Goal: Task Accomplishment & Management: Manage account settings

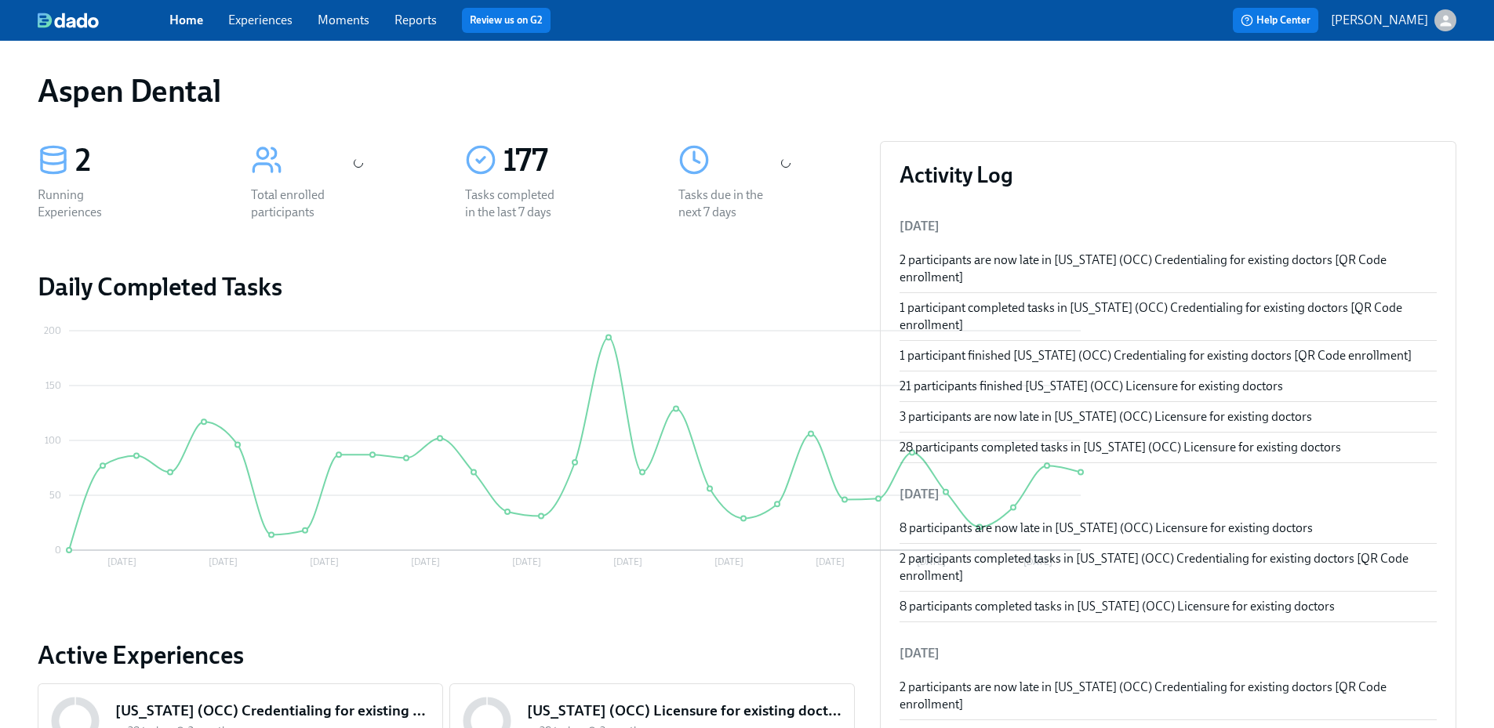
click at [424, 24] on link "Reports" at bounding box center [415, 20] width 42 height 15
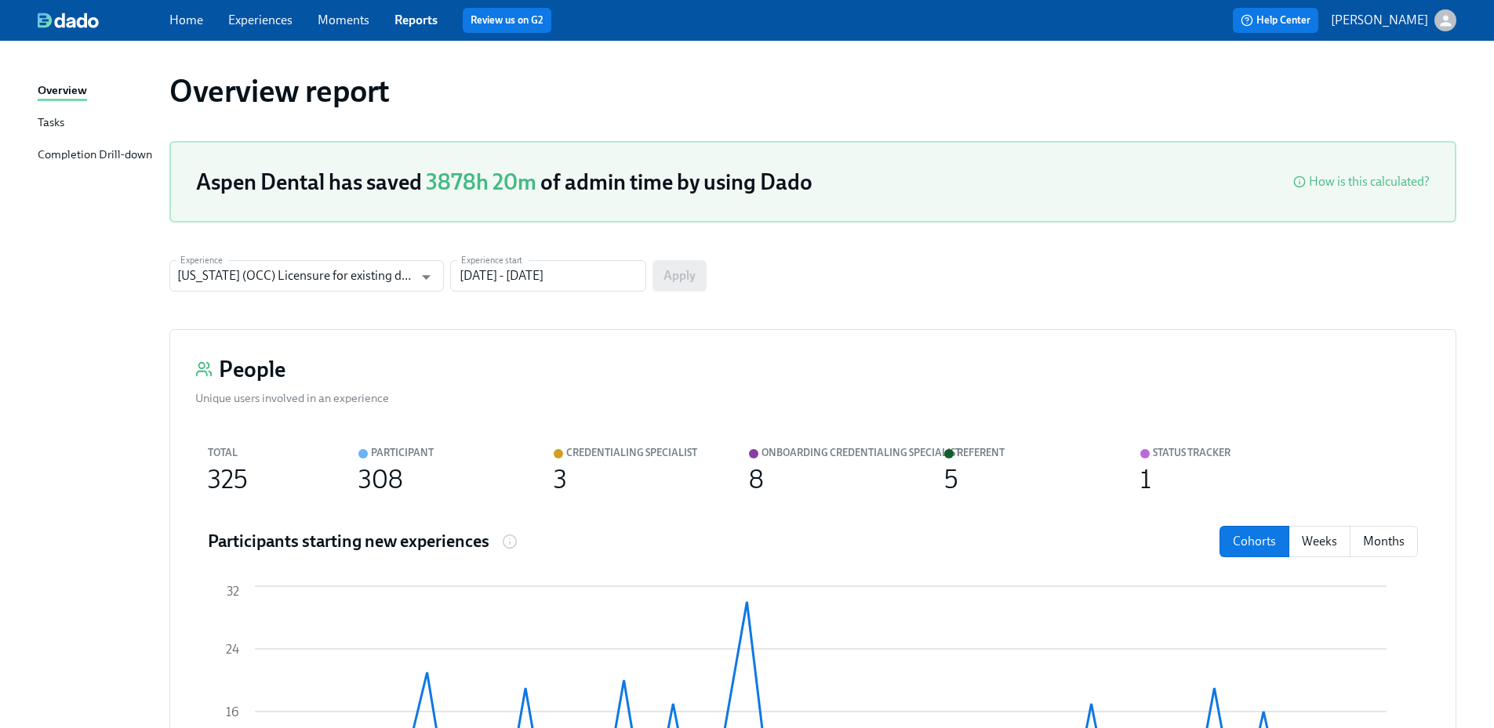
click at [129, 157] on div "Completion Drill-down" at bounding box center [95, 156] width 114 height 20
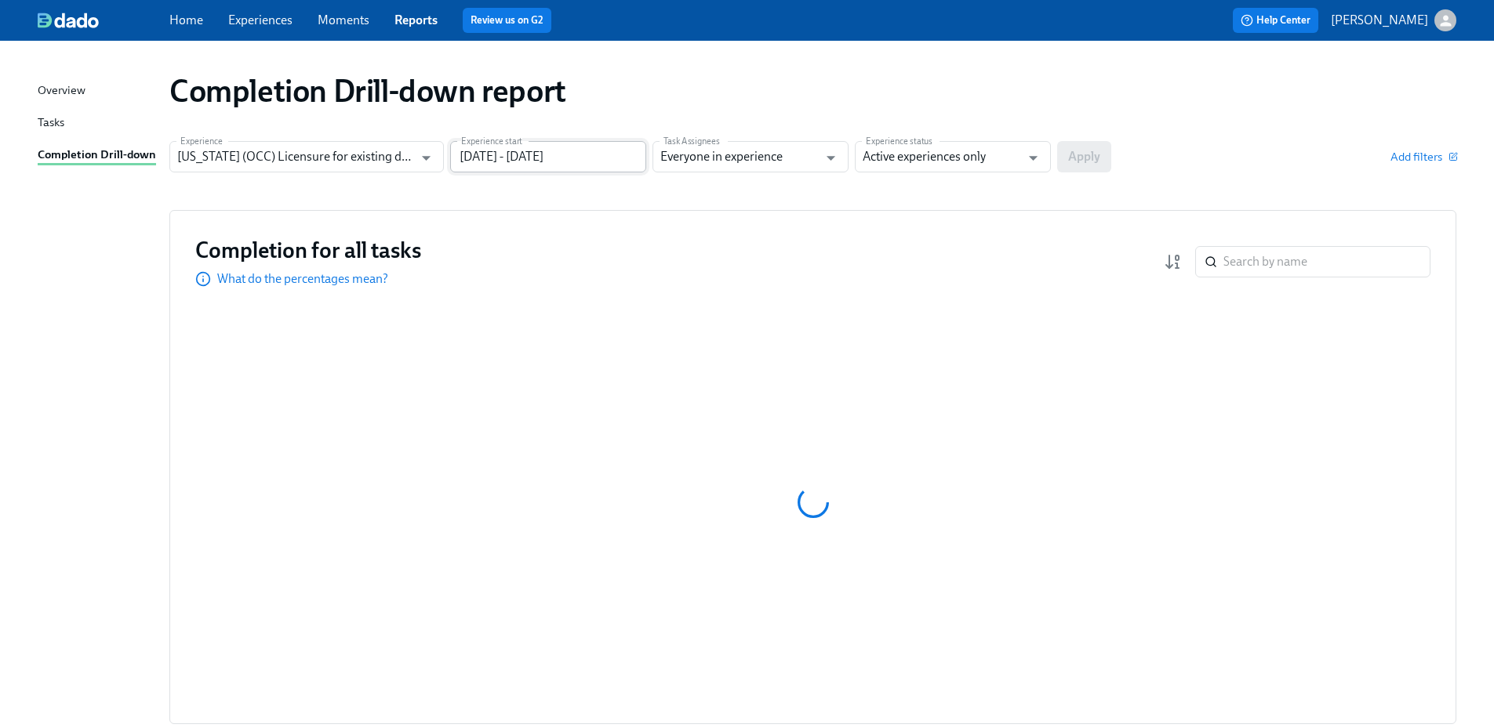
click at [518, 169] on input "[DATE] - [DATE]" at bounding box center [548, 156] width 196 height 31
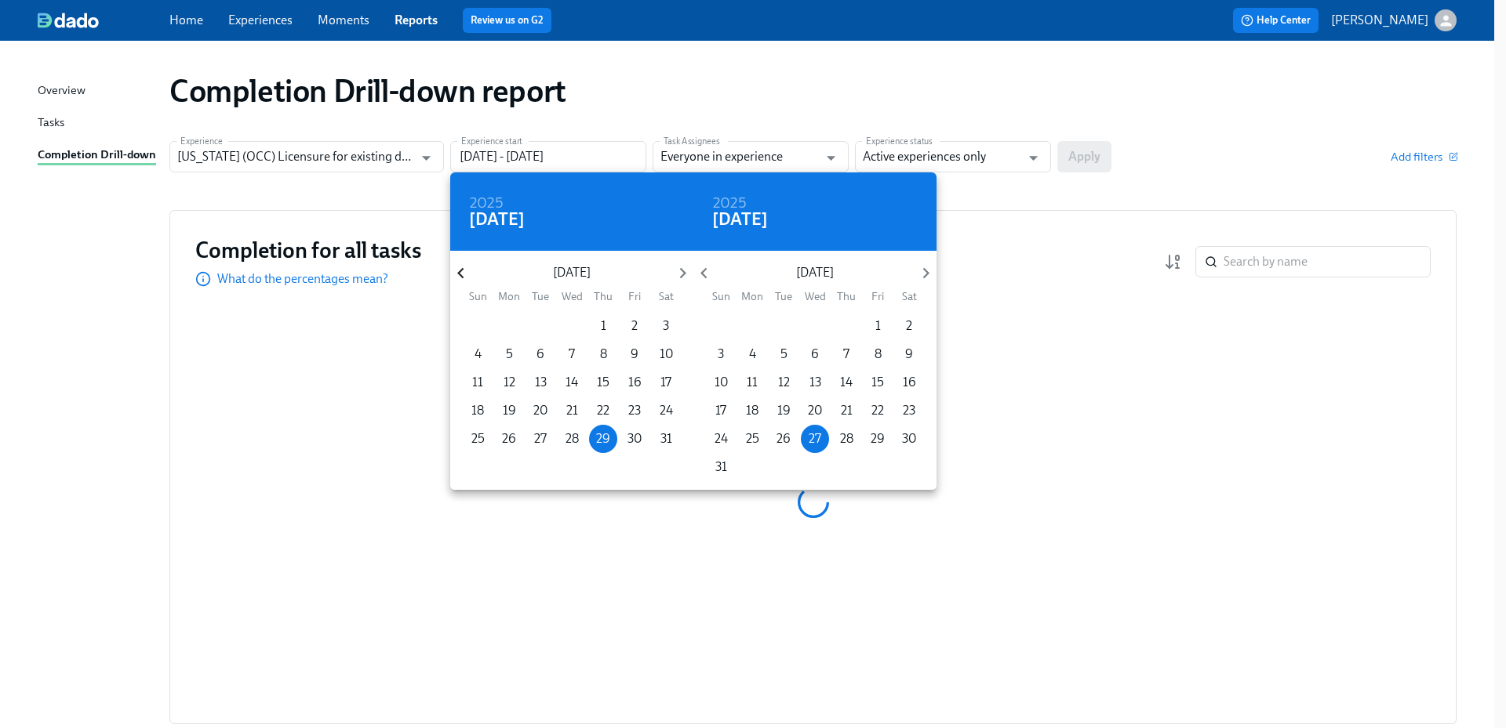
click at [468, 278] on icon "button" at bounding box center [460, 273] width 21 height 21
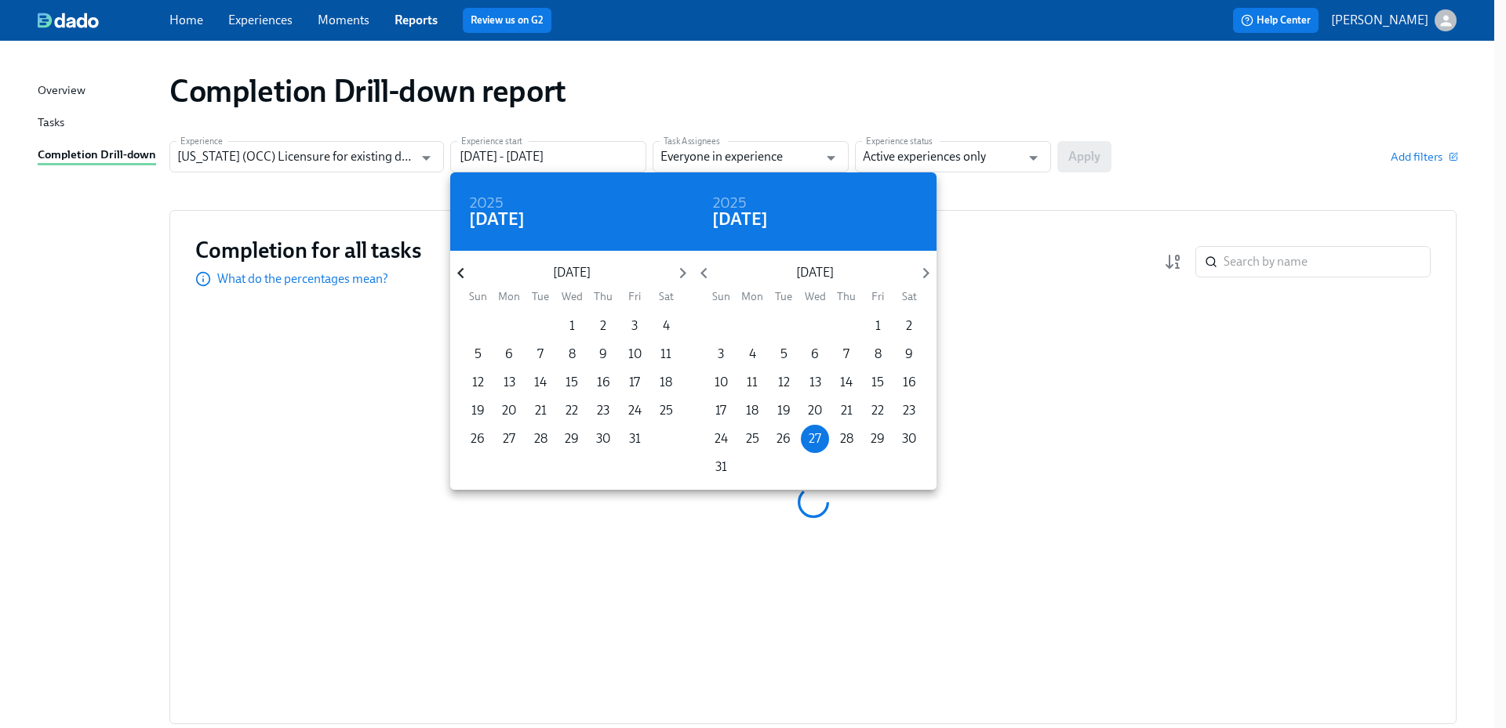
click at [468, 278] on icon "button" at bounding box center [460, 273] width 21 height 21
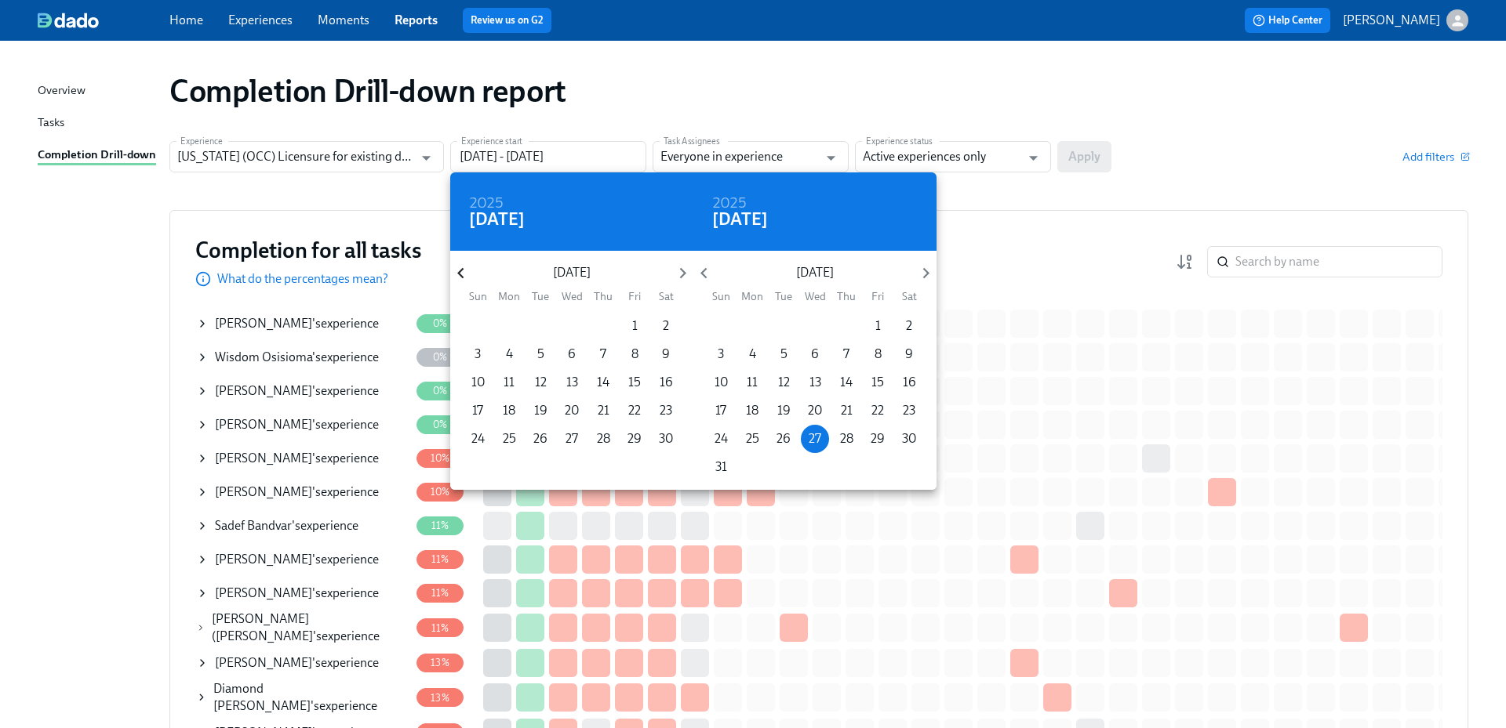
click at [464, 273] on icon "button" at bounding box center [460, 273] width 21 height 21
click at [601, 328] on p "1" at bounding box center [603, 326] width 5 height 17
type input "[DATE] - [DATE]"
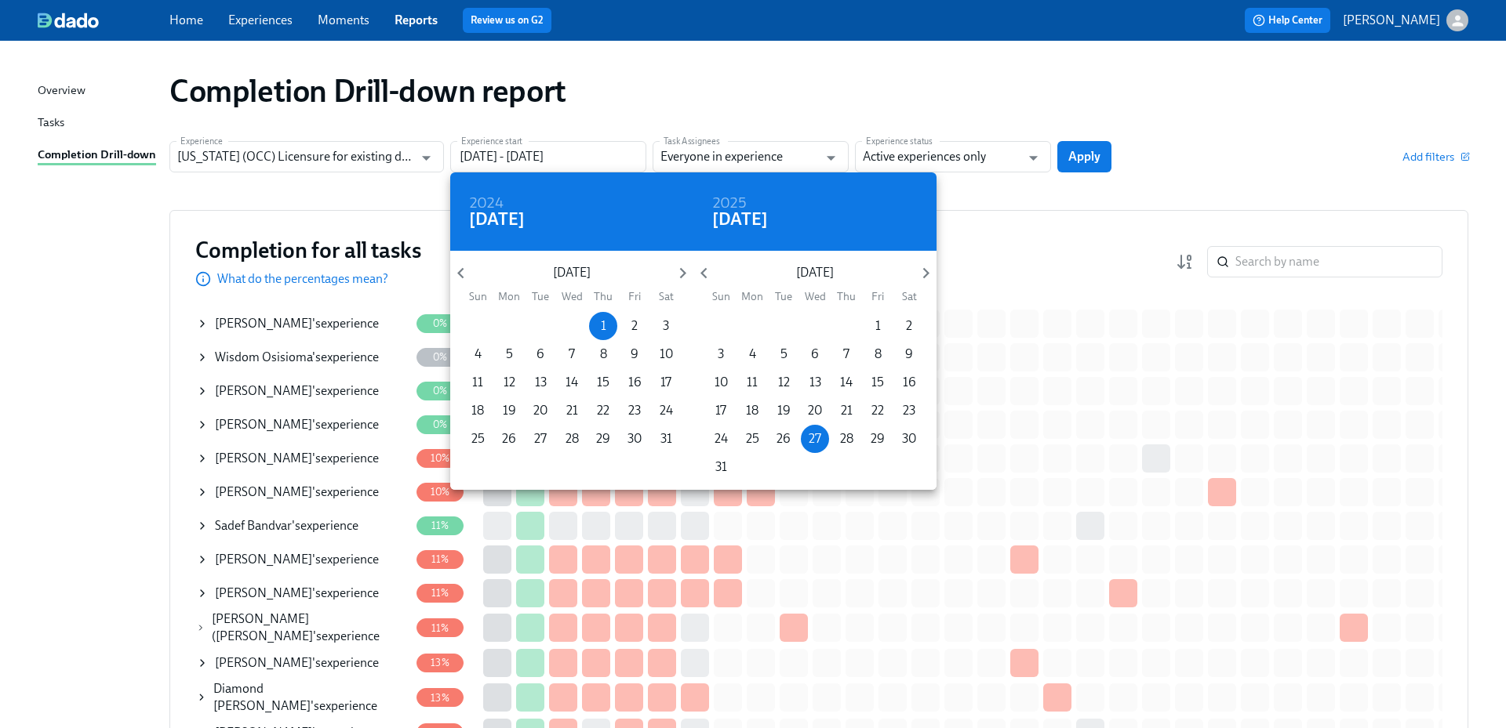
click at [982, 170] on div at bounding box center [753, 364] width 1506 height 728
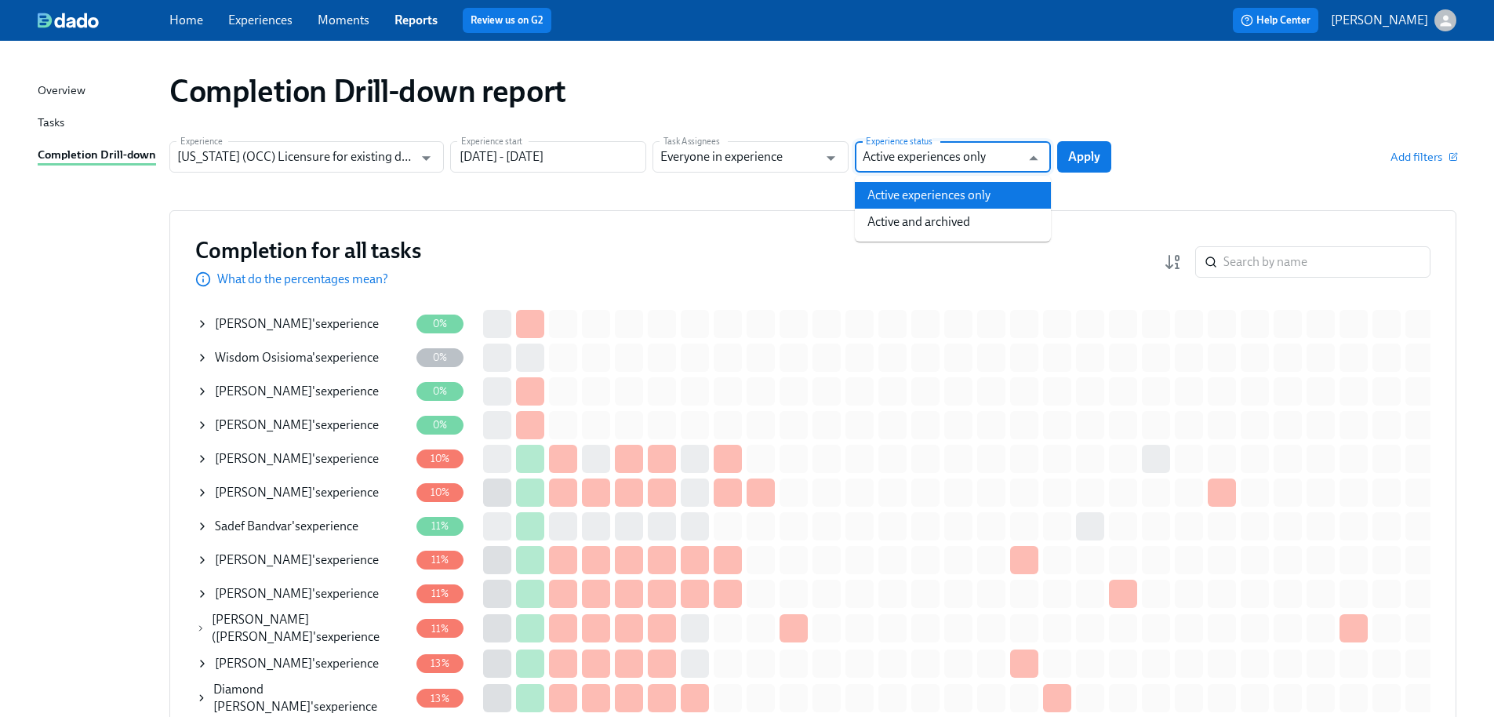
click at [980, 155] on input "Active experiences only" at bounding box center [942, 156] width 158 height 31
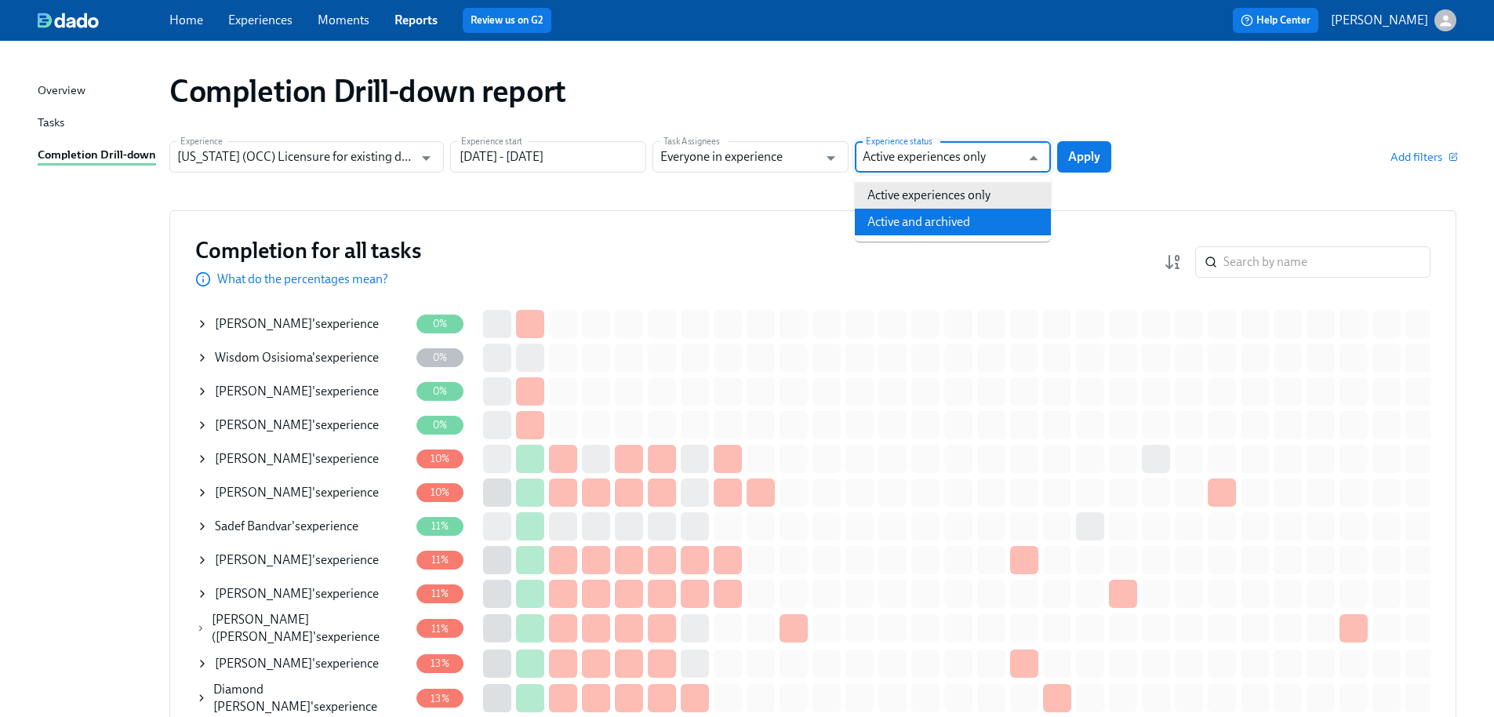
click at [961, 217] on li "Active and archived" at bounding box center [953, 222] width 196 height 27
type input "Active and archived"
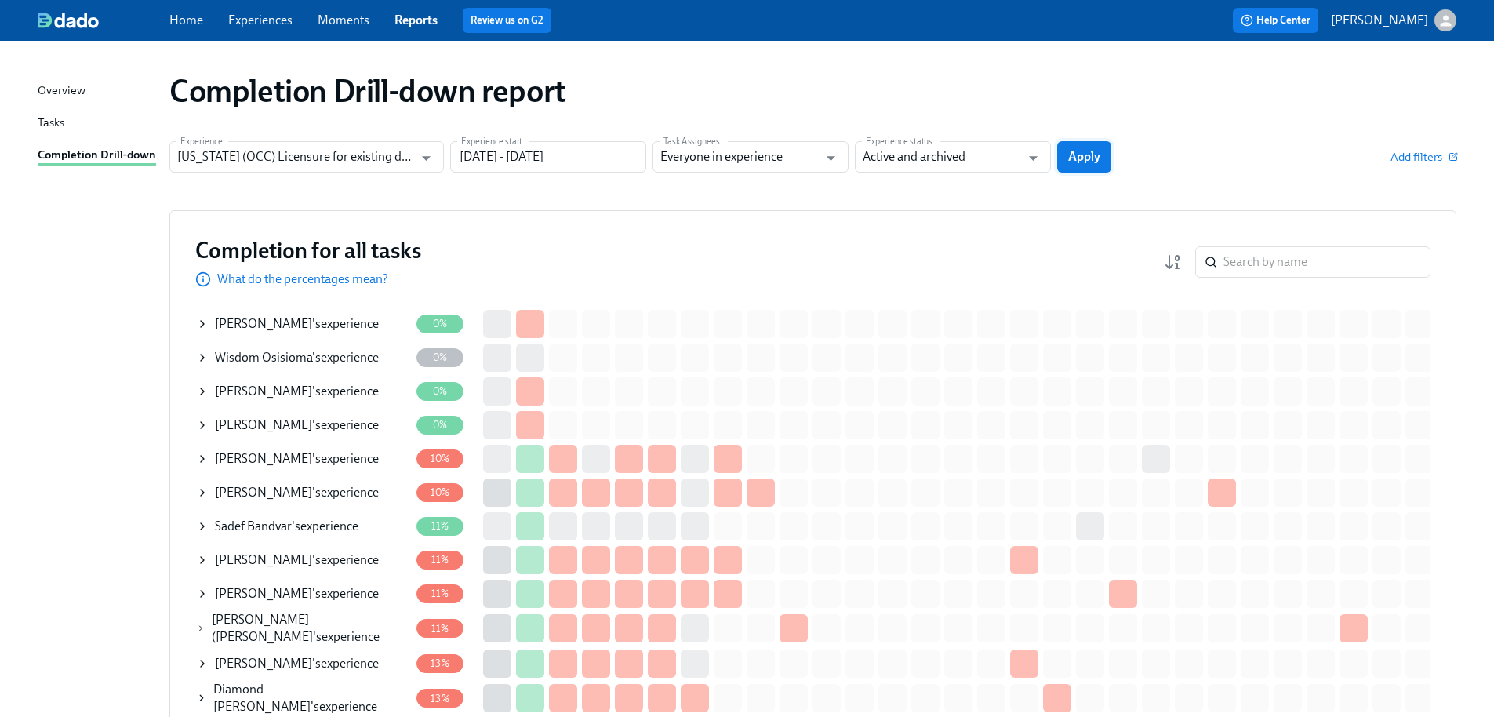
click at [1091, 168] on button "Apply" at bounding box center [1084, 156] width 54 height 31
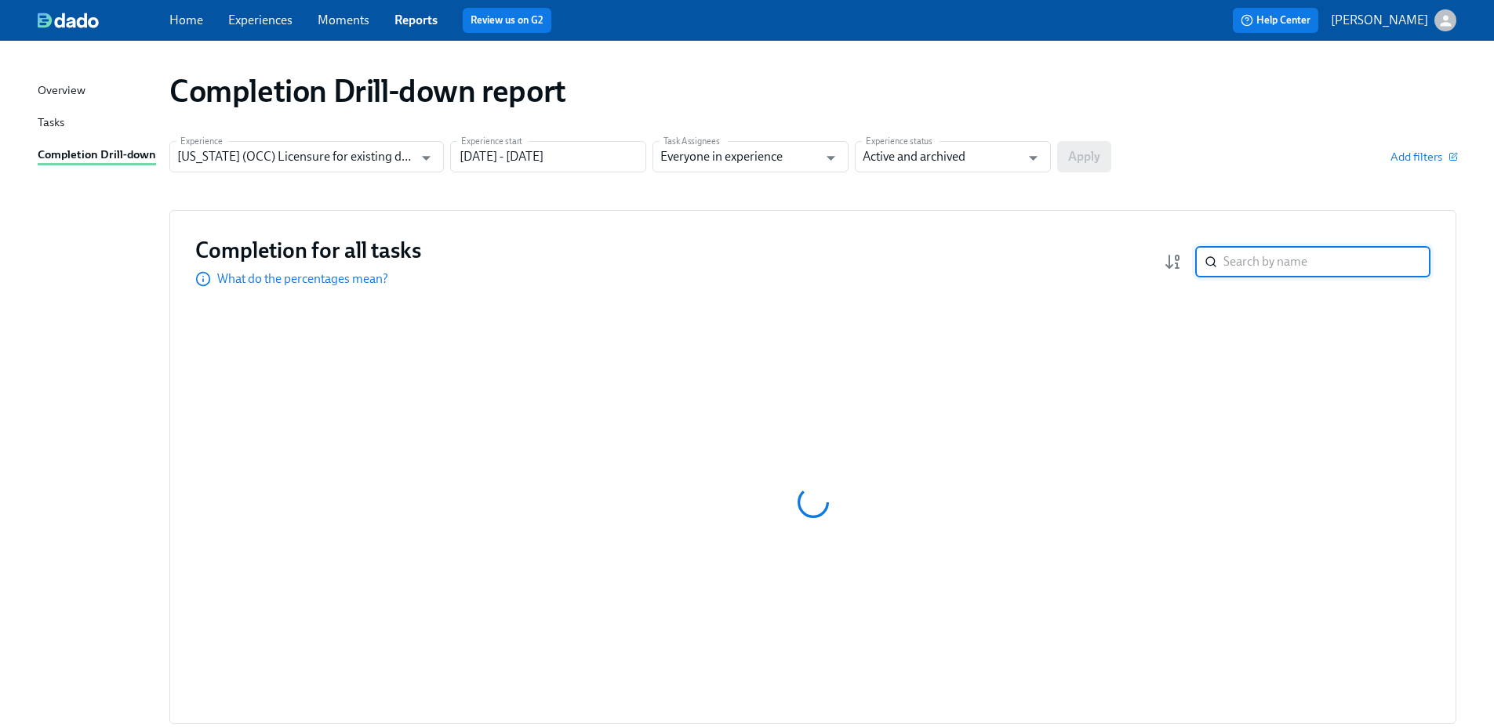
click at [1386, 264] on input "search" at bounding box center [1326, 261] width 207 height 31
click at [1337, 263] on input "search" at bounding box center [1326, 261] width 207 height 31
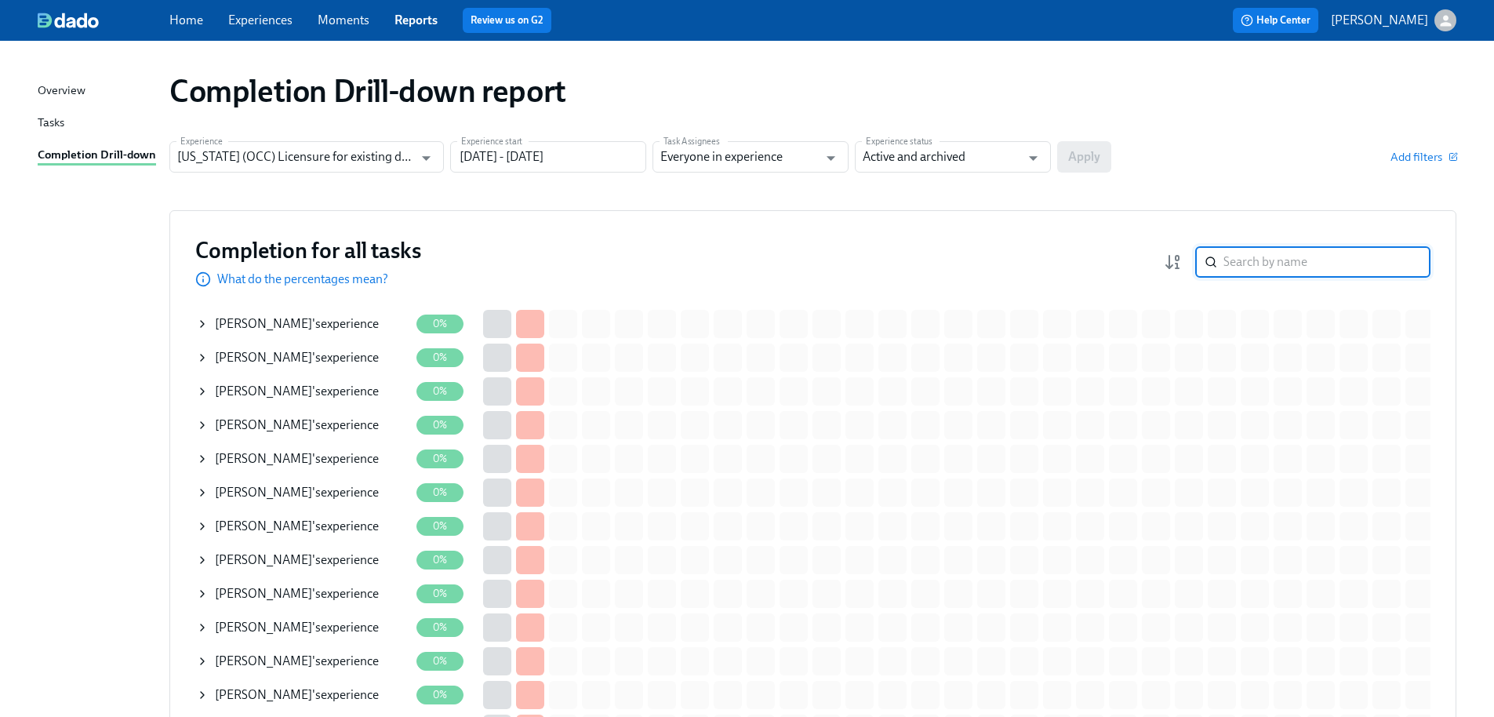
click at [1337, 263] on input "search" at bounding box center [1326, 261] width 207 height 31
paste input "[PERSON_NAME]"
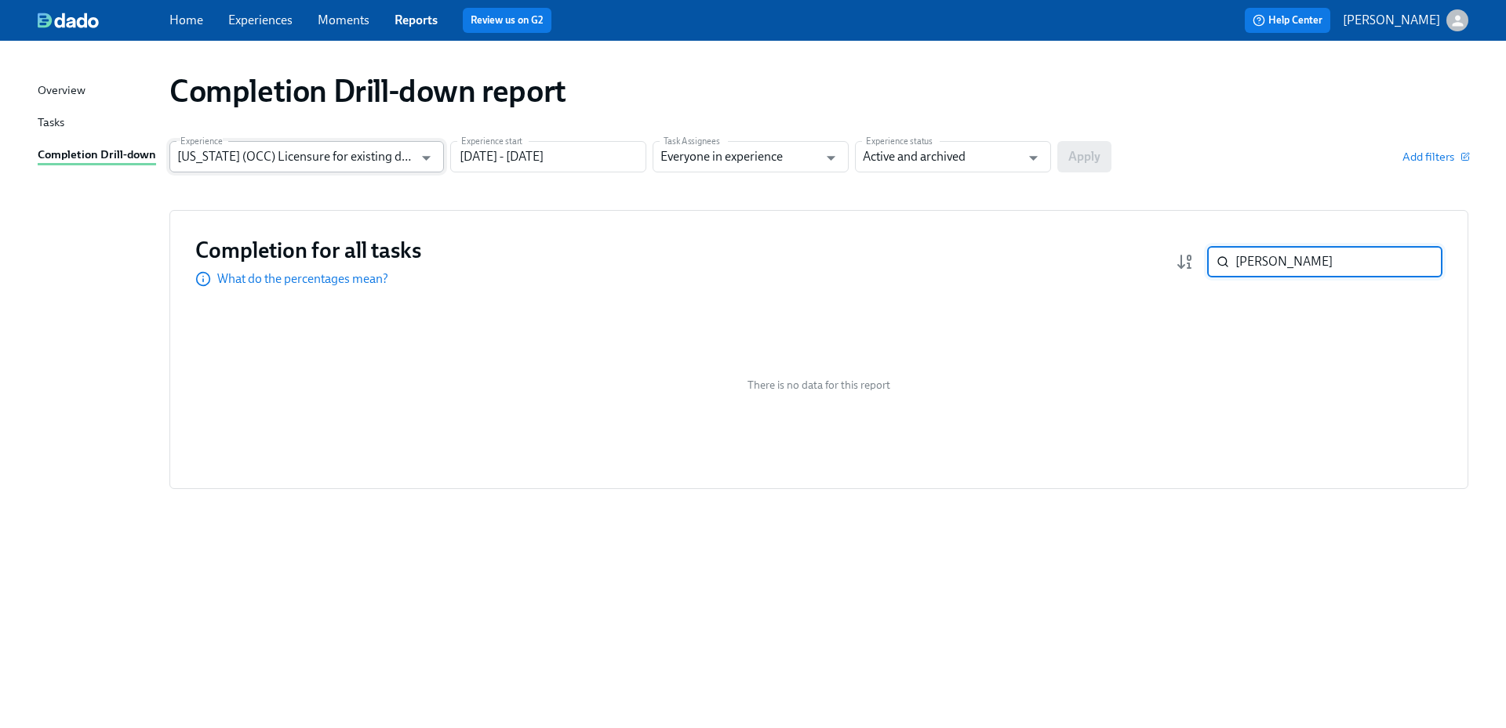
type input "[PERSON_NAME]"
click at [348, 161] on input "[US_STATE] (OCC) Licensure for existing doctors" at bounding box center [295, 156] width 236 height 31
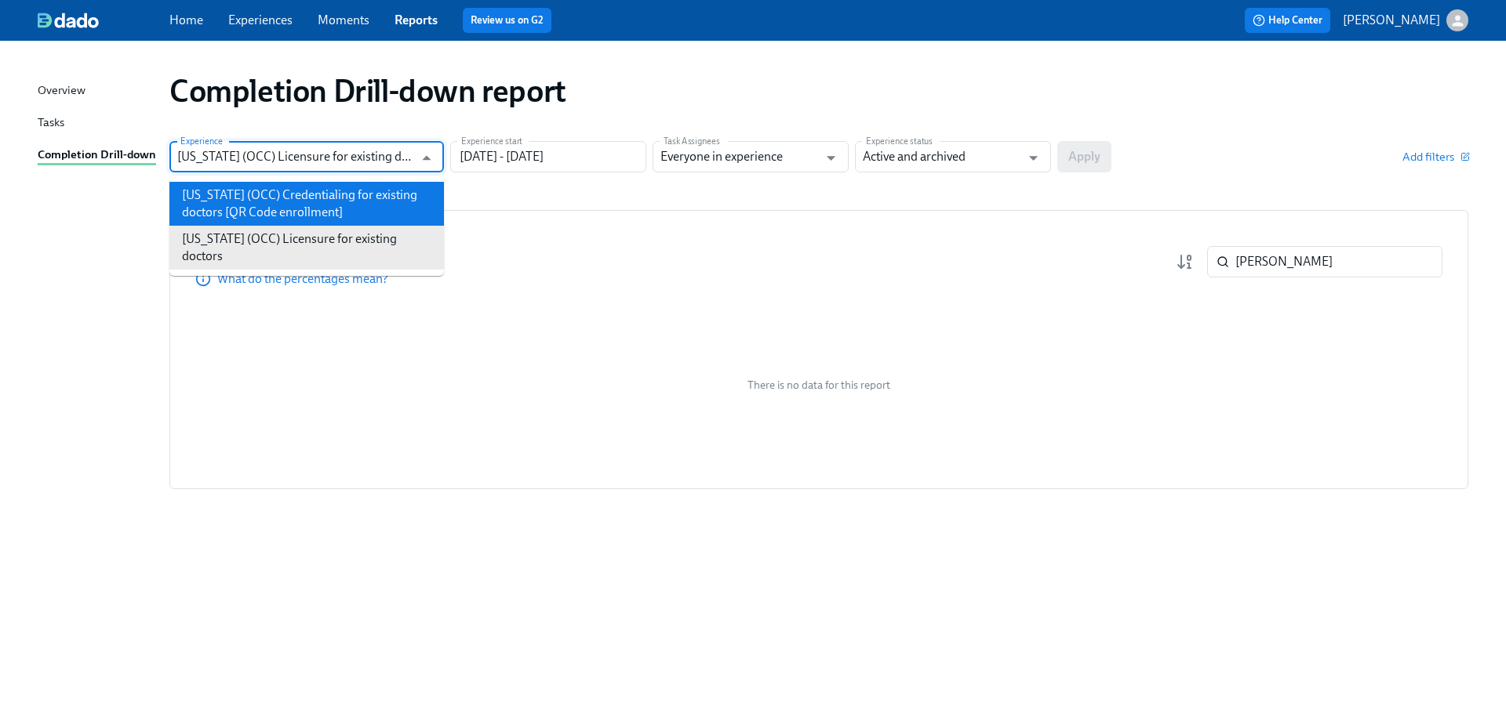
click at [345, 195] on li "[US_STATE] (OCC) Credentialing for existing doctors [QR Code enrollment]" at bounding box center [306, 204] width 274 height 44
type input "[US_STATE] (OCC) Credentialing for existing doctors [QR Code enrollment]"
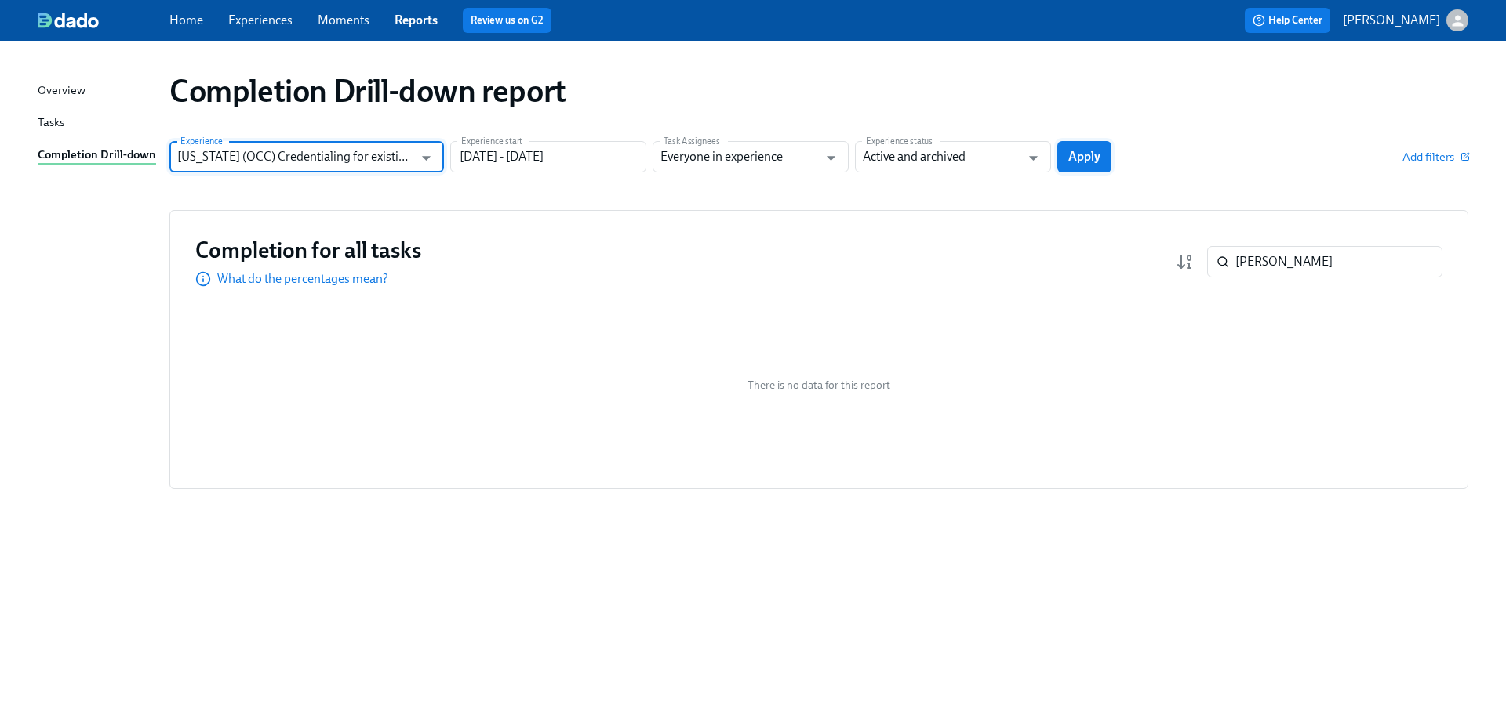
click at [1088, 162] on span "Apply" at bounding box center [1084, 157] width 32 height 16
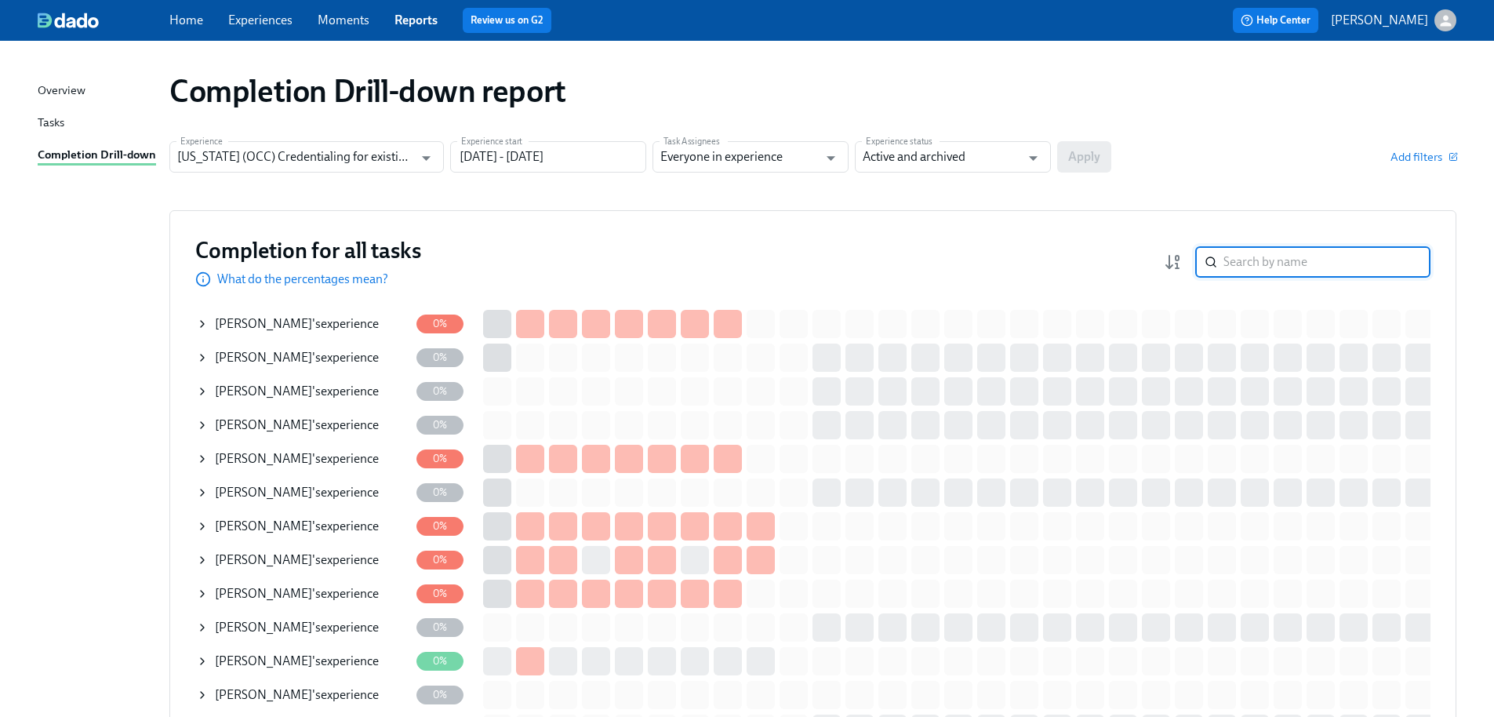
click at [1299, 261] on input "search" at bounding box center [1326, 261] width 207 height 31
paste input "[PERSON_NAME]"
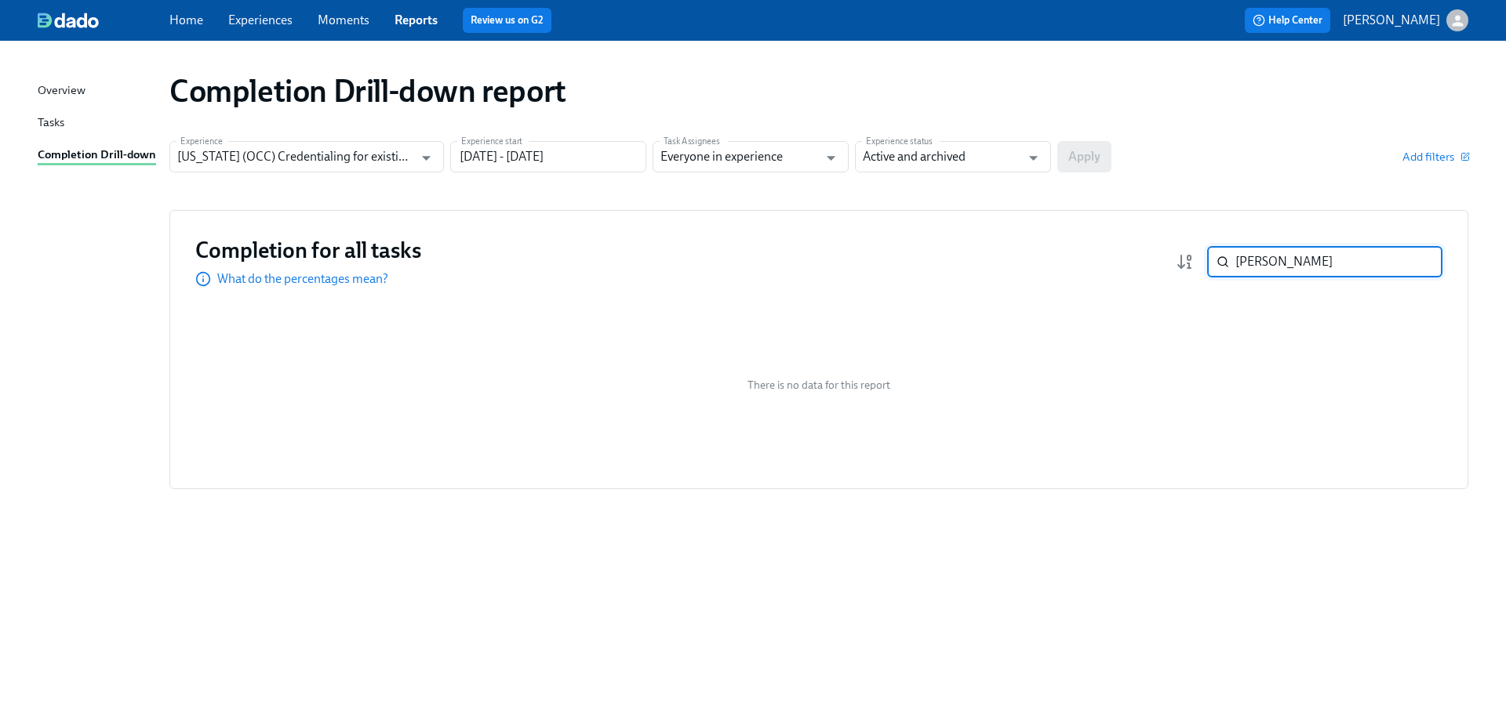
drag, startPoint x: 1314, startPoint y: 264, endPoint x: 1235, endPoint y: 269, distance: 79.3
click at [1235, 269] on input "[PERSON_NAME]" at bounding box center [1338, 261] width 207 height 31
click at [1242, 264] on input "[PERSON_NAME]" at bounding box center [1338, 261] width 207 height 31
click at [1243, 264] on input "[PERSON_NAME]" at bounding box center [1338, 261] width 207 height 31
click at [1244, 262] on input "[PERSON_NAME]" at bounding box center [1338, 261] width 207 height 31
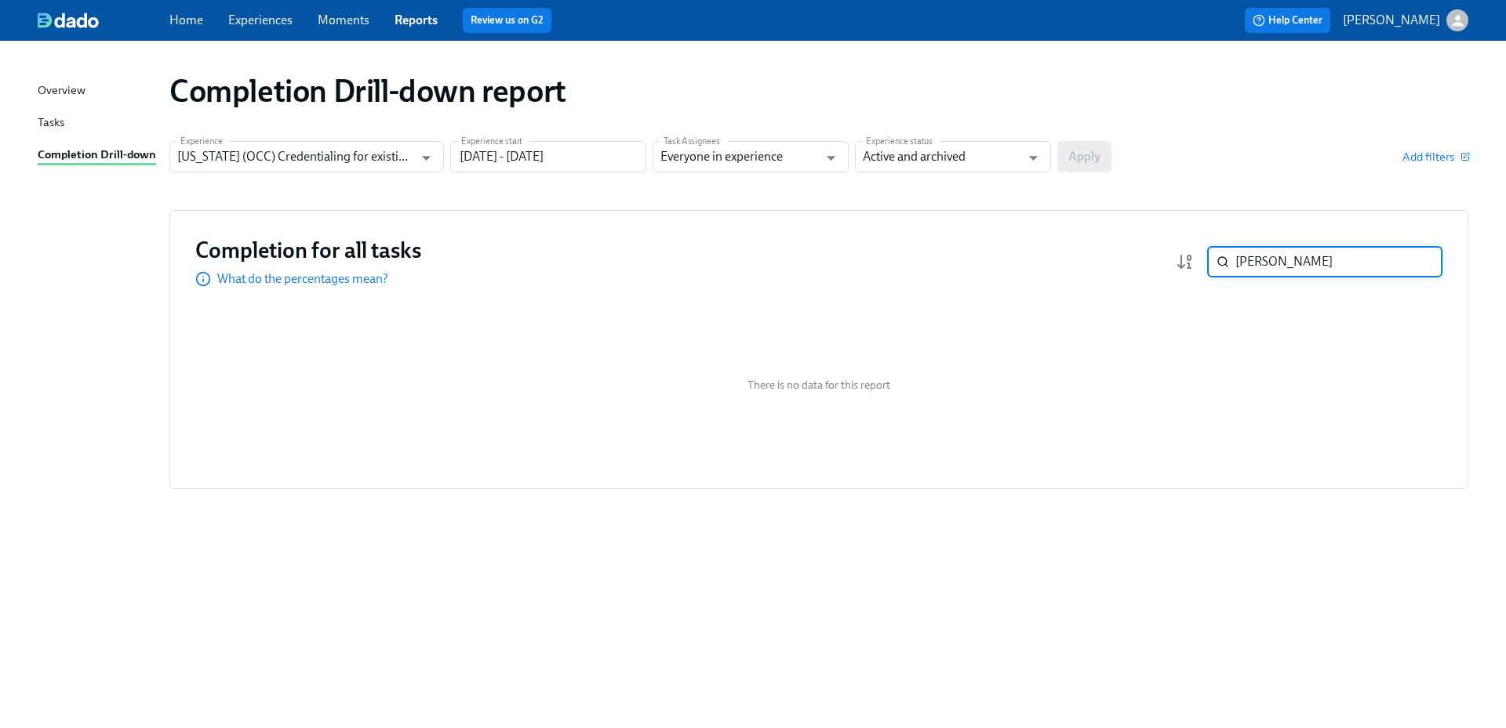
click at [1244, 262] on input "[PERSON_NAME]" at bounding box center [1338, 261] width 207 height 31
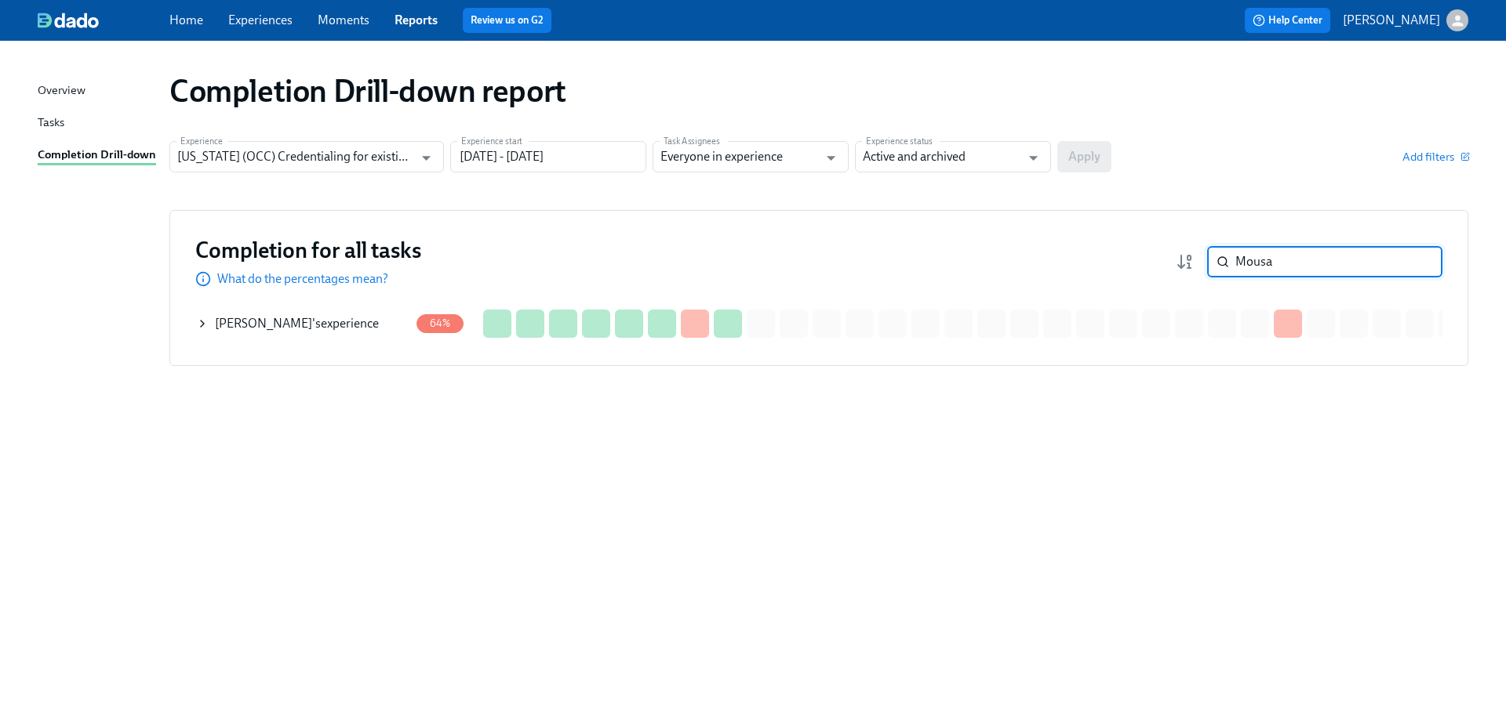
type input "Mousa"
click at [340, 325] on div "[PERSON_NAME] 's experience" at bounding box center [297, 323] width 164 height 17
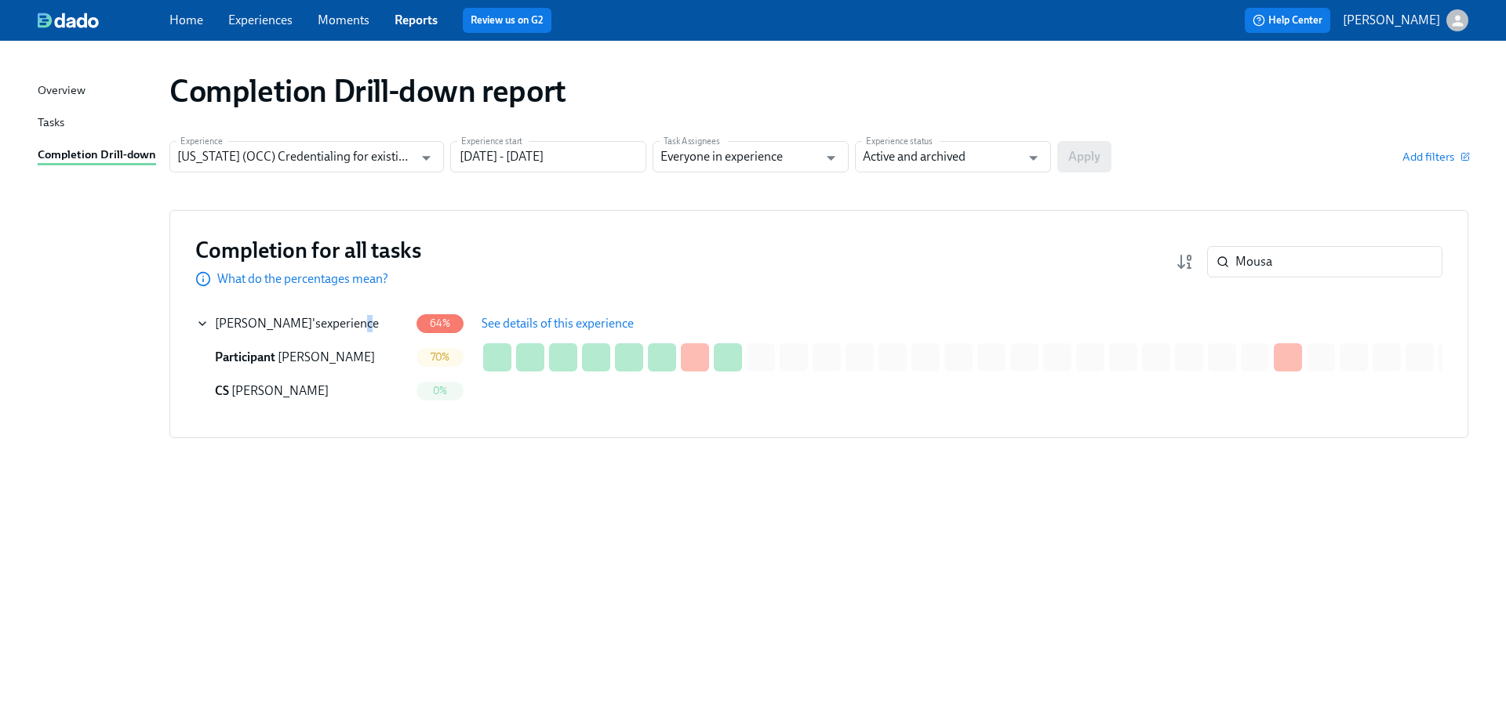
click at [605, 316] on span "See details of this experience" at bounding box center [557, 324] width 152 height 16
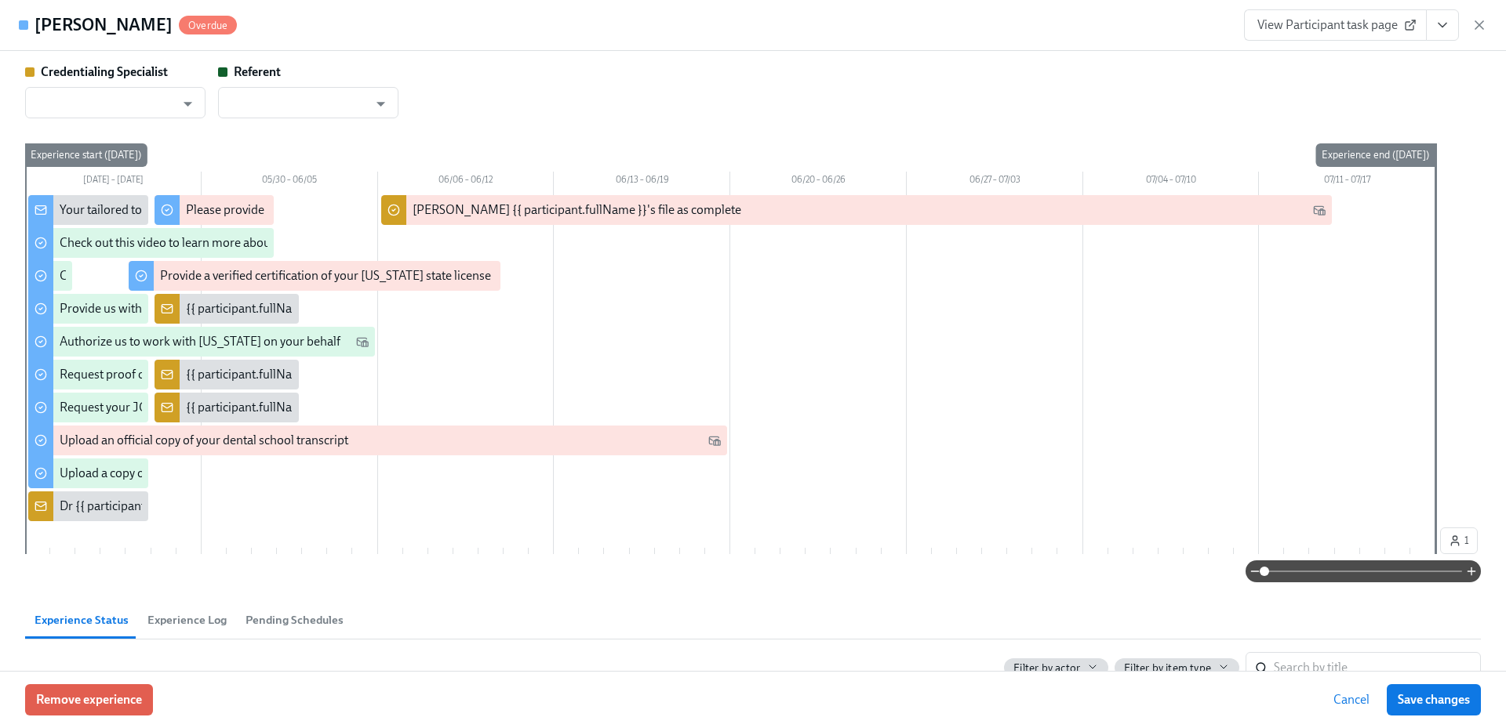
type input "[PERSON_NAME]"
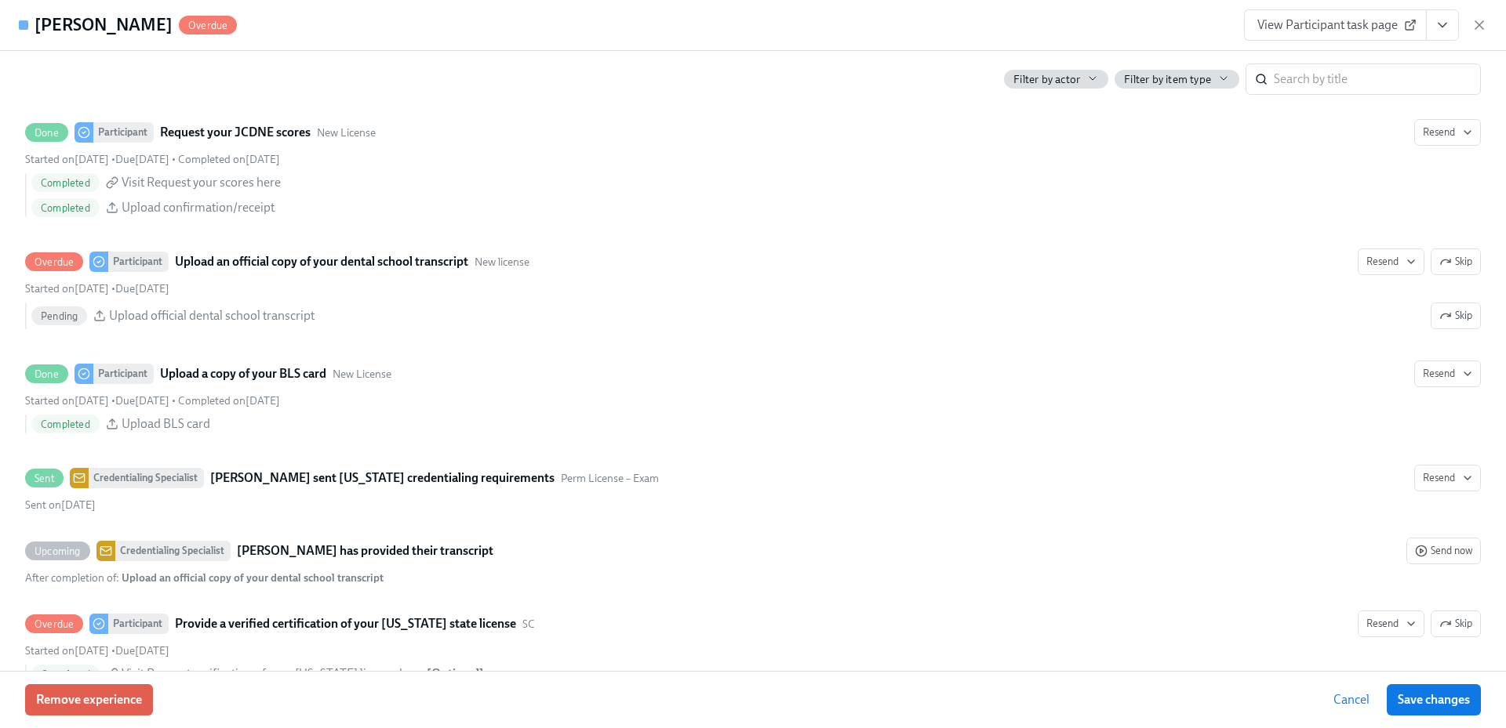
scroll to position [2117, 0]
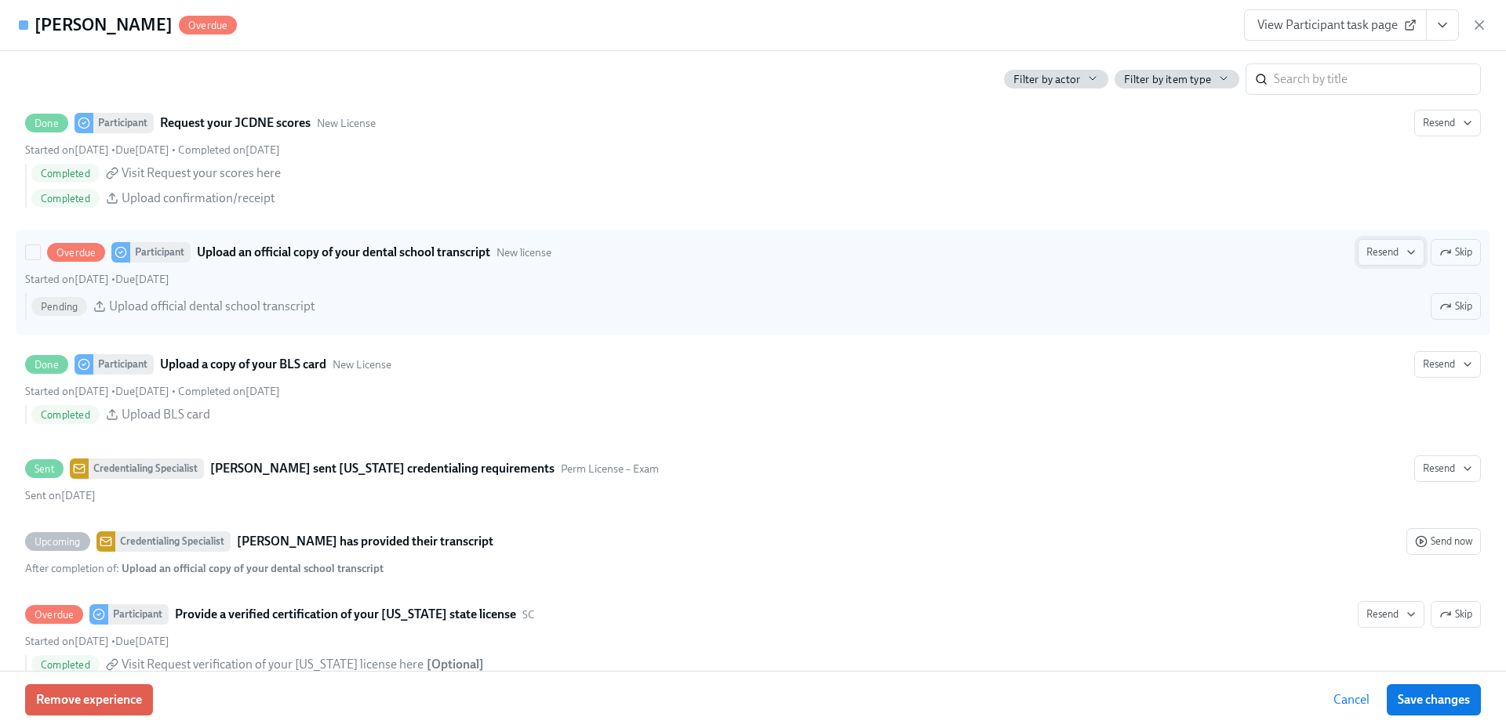
click at [1377, 257] on span "Resend" at bounding box center [1390, 253] width 49 height 16
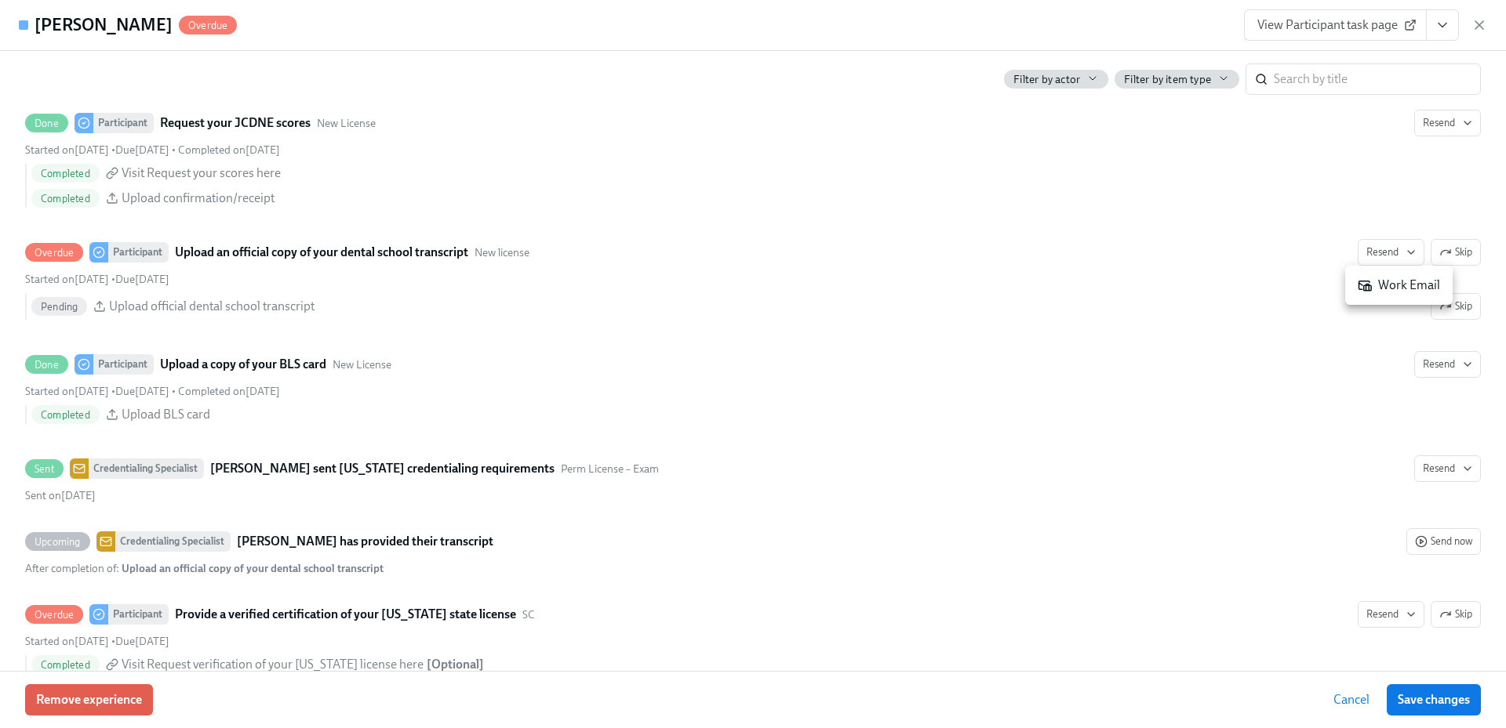
click at [1385, 284] on div "Work Email" at bounding box center [1398, 285] width 82 height 17
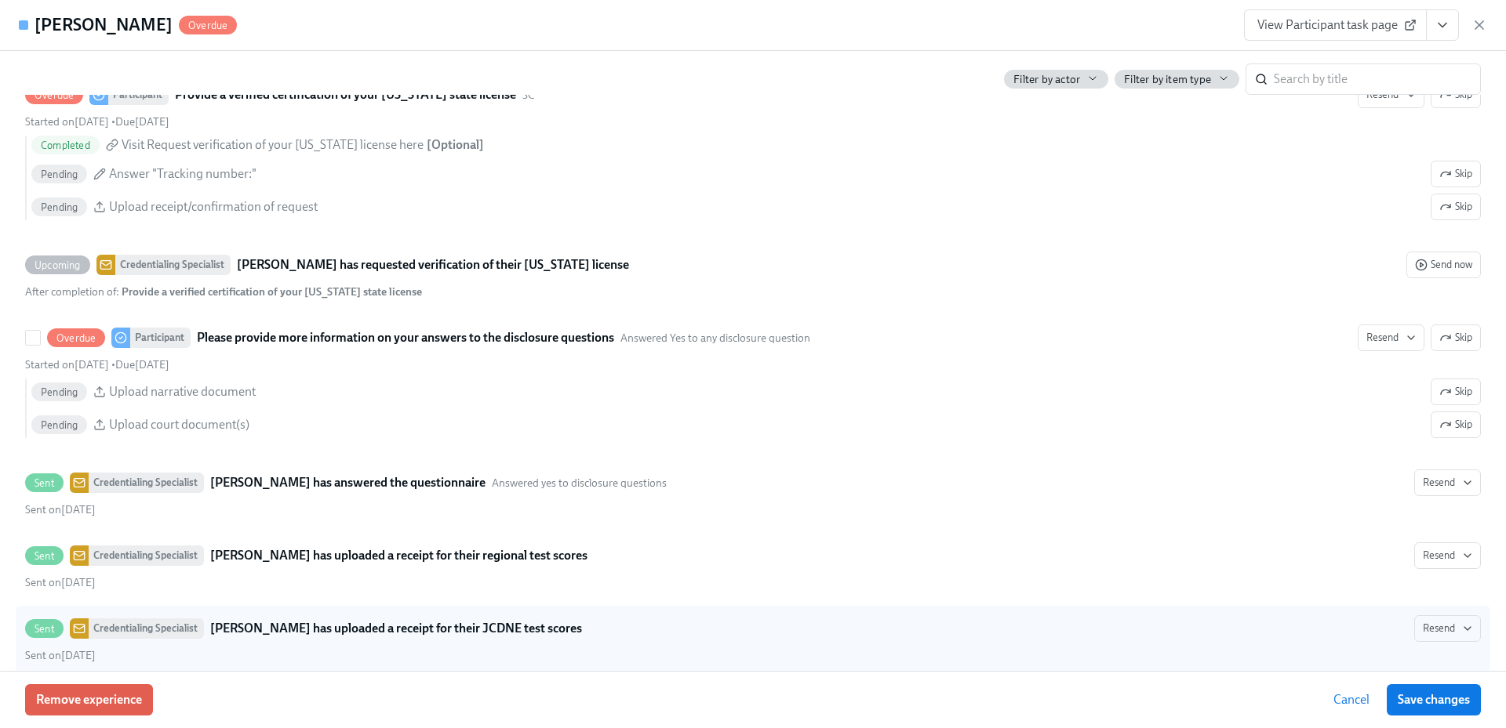
scroll to position [2835, 0]
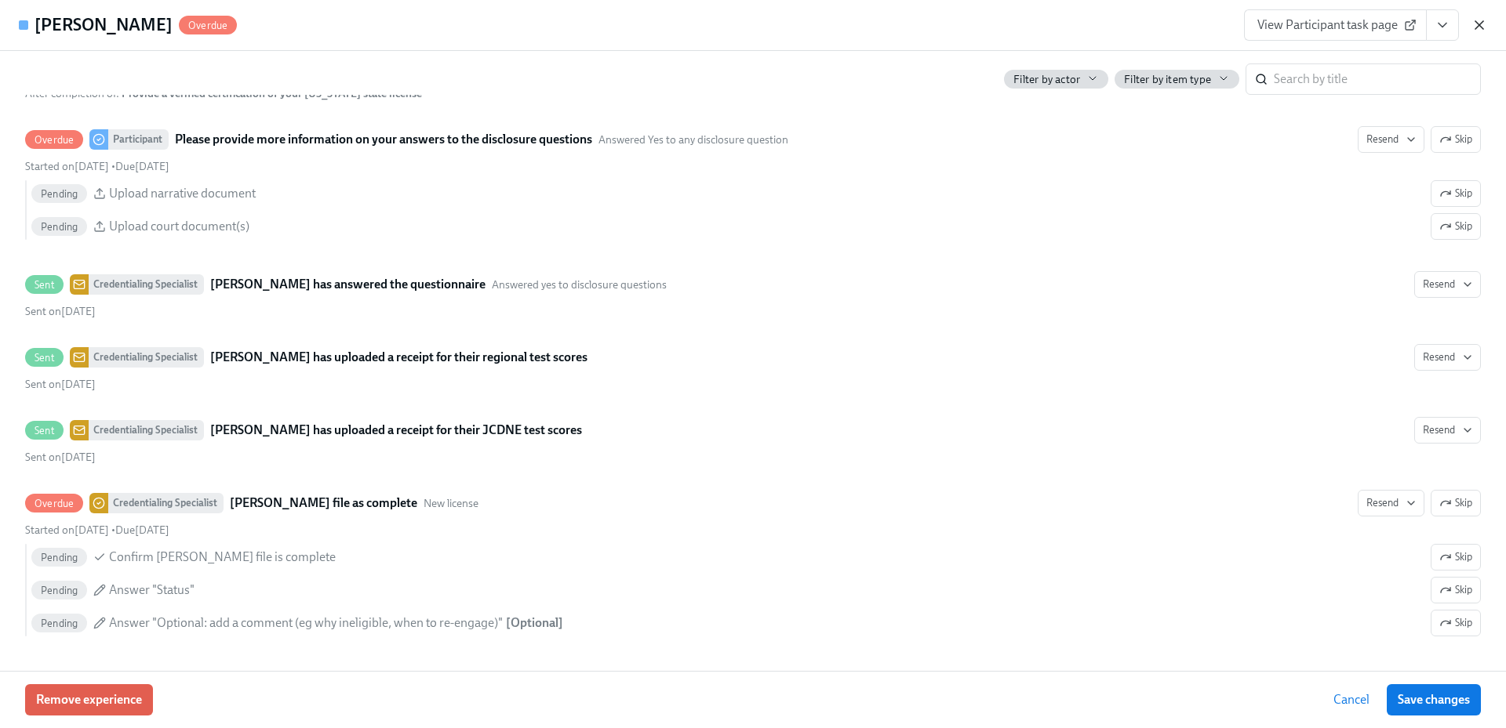
click at [1480, 23] on icon "button" at bounding box center [1479, 25] width 16 height 16
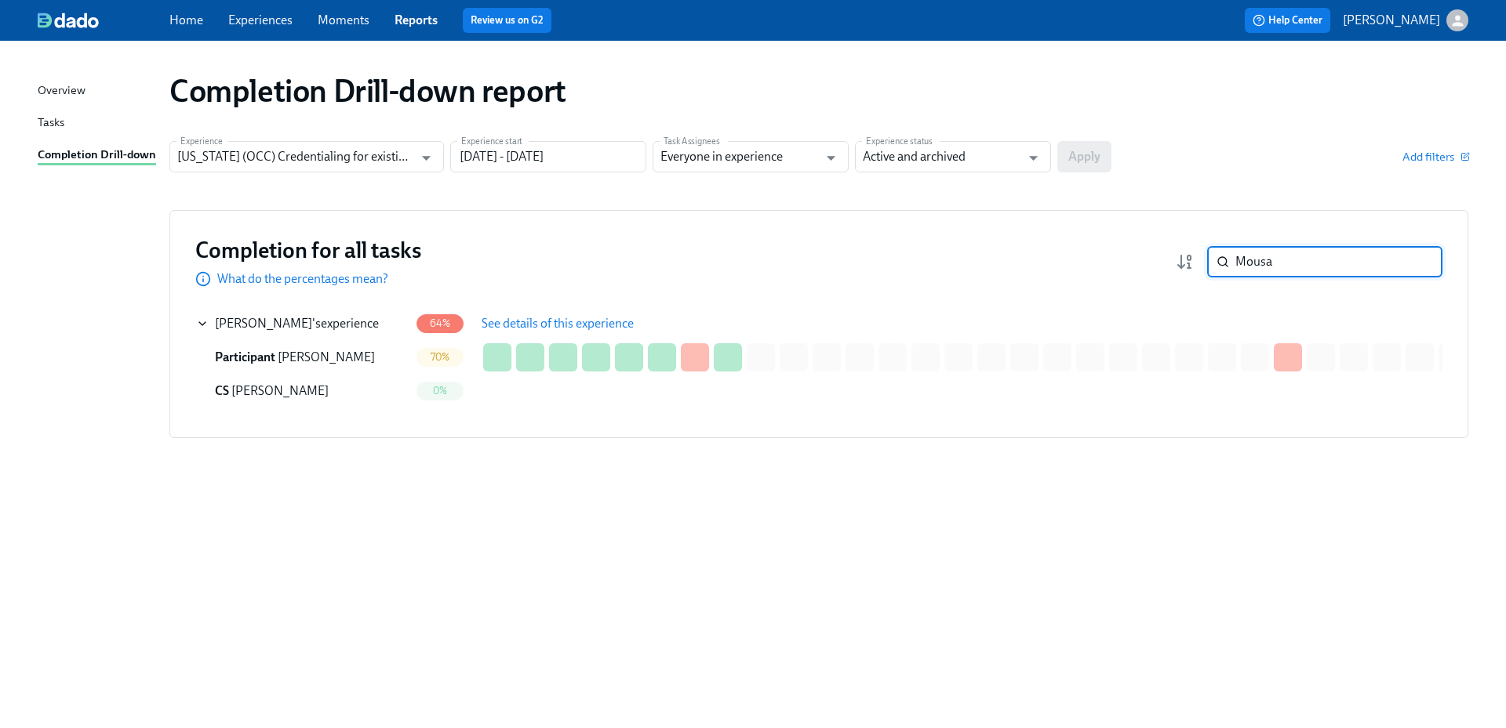
drag, startPoint x: 1245, startPoint y: 268, endPoint x: 1212, endPoint y: 267, distance: 33.0
click at [1212, 267] on div "Mousa ​" at bounding box center [1324, 261] width 235 height 31
paste input "[PERSON_NAME]"
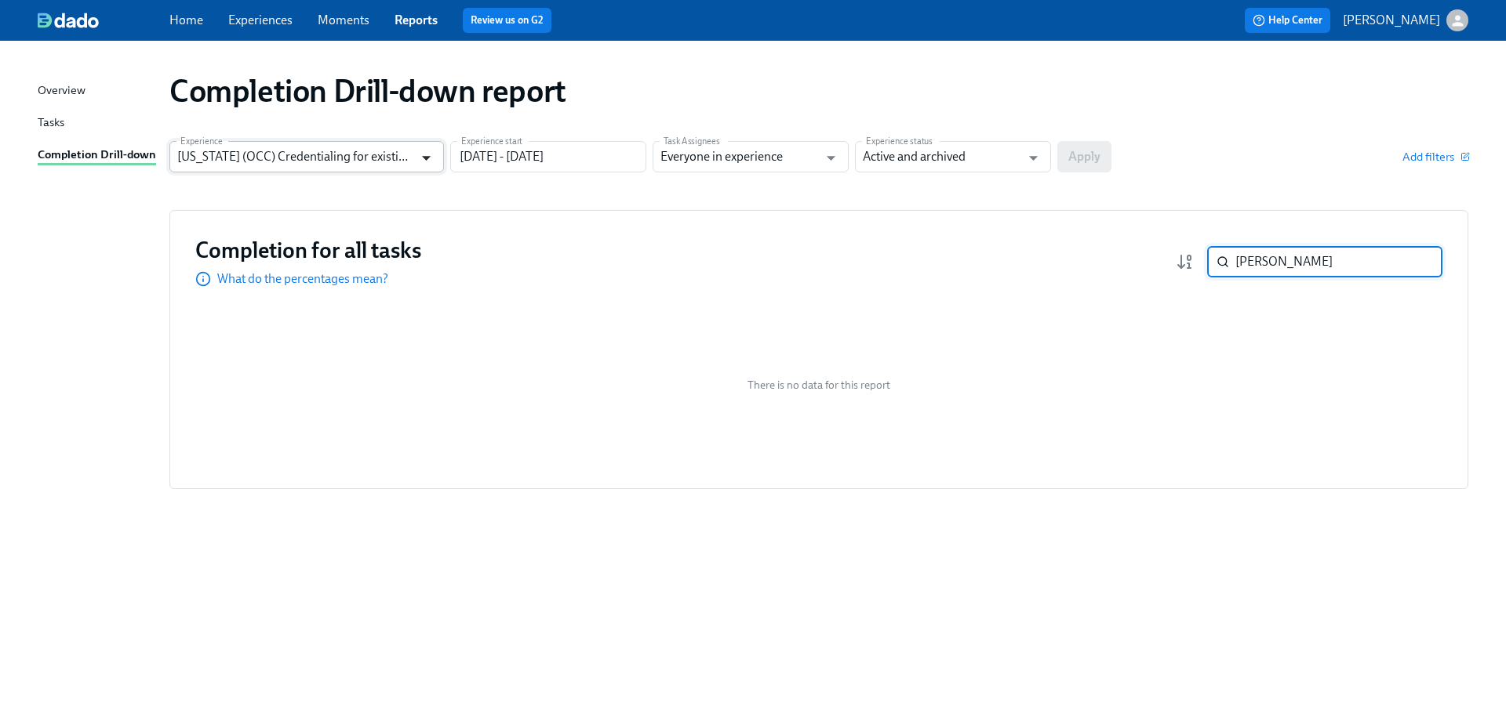
click at [427, 165] on icon "Open" at bounding box center [426, 157] width 21 height 21
type input "[PERSON_NAME]"
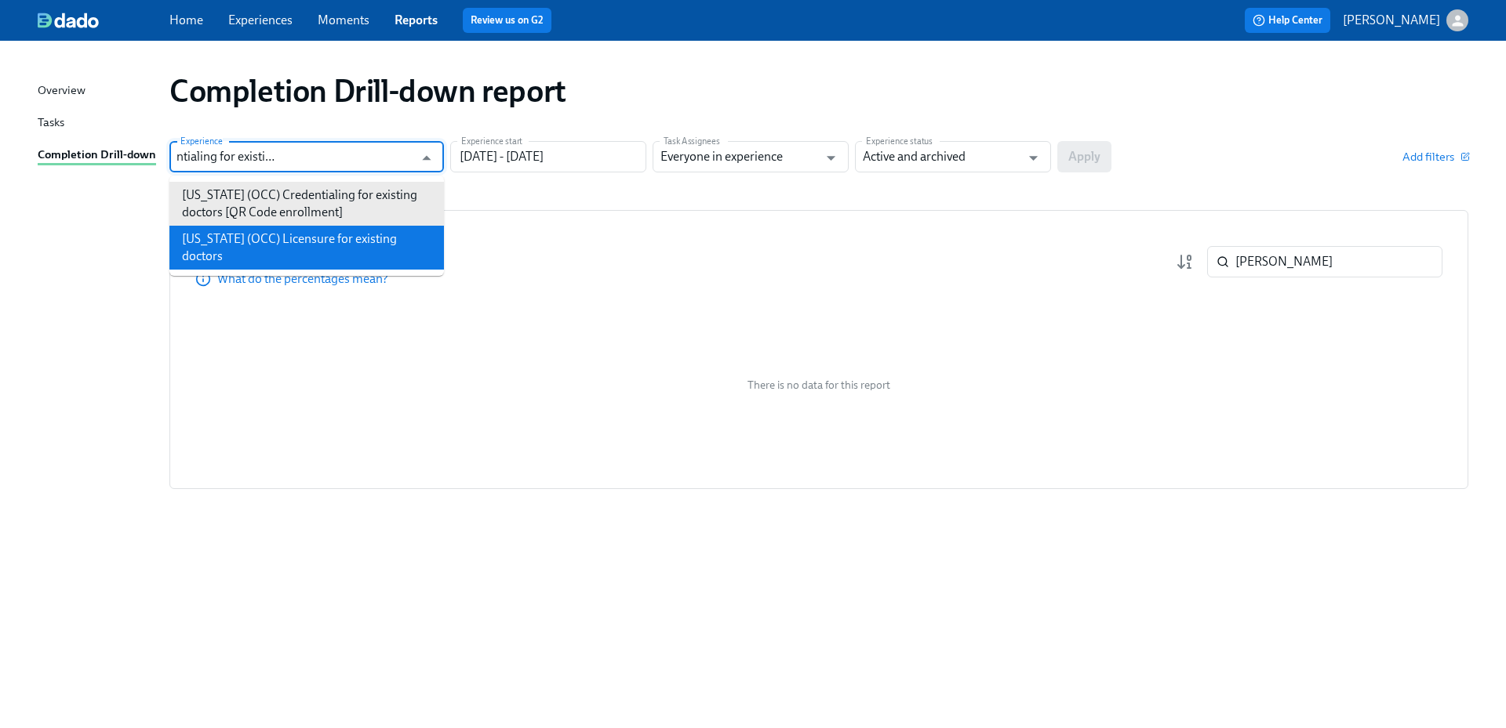
click at [381, 232] on li "[US_STATE] (OCC) Licensure for existing doctors" at bounding box center [306, 248] width 274 height 44
type input "[US_STATE] (OCC) Licensure for existing doctors"
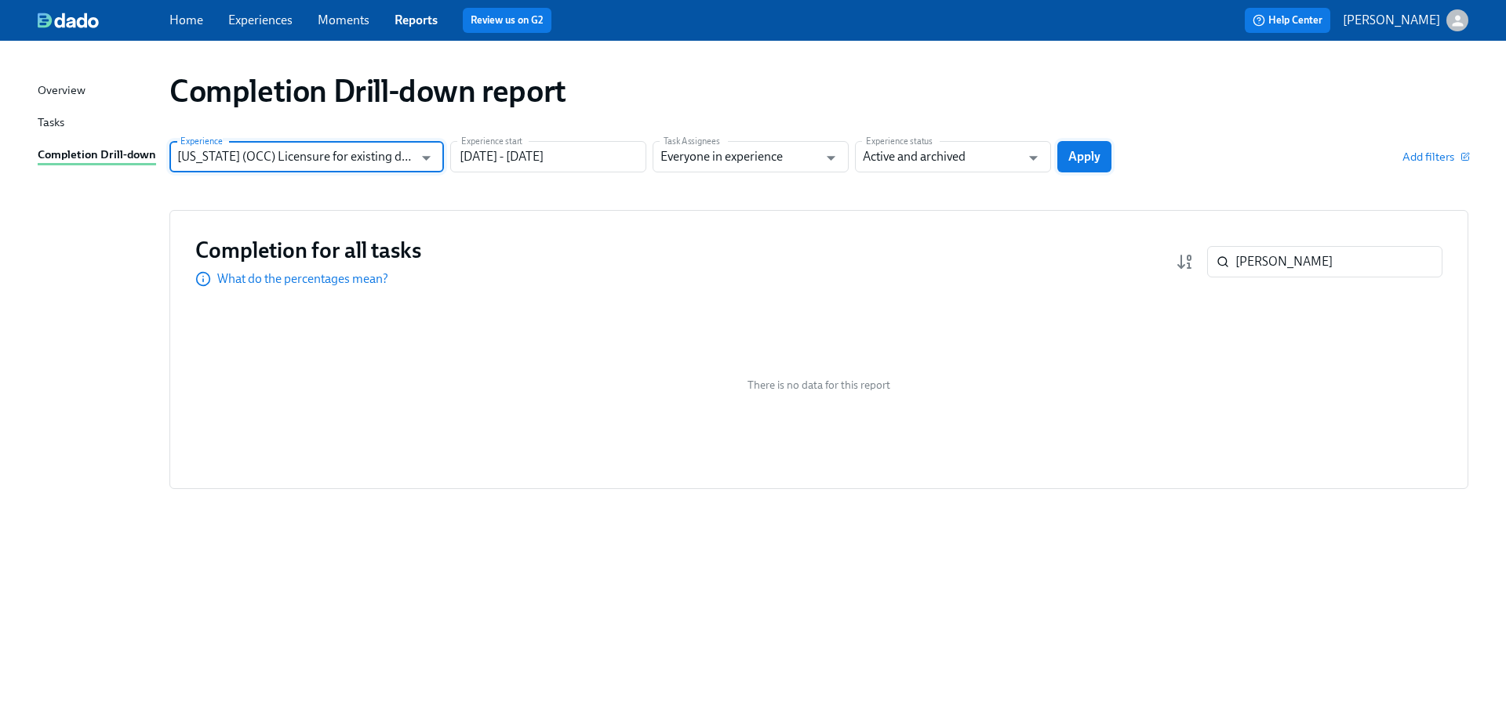
click at [1096, 156] on span "Apply" at bounding box center [1084, 157] width 32 height 16
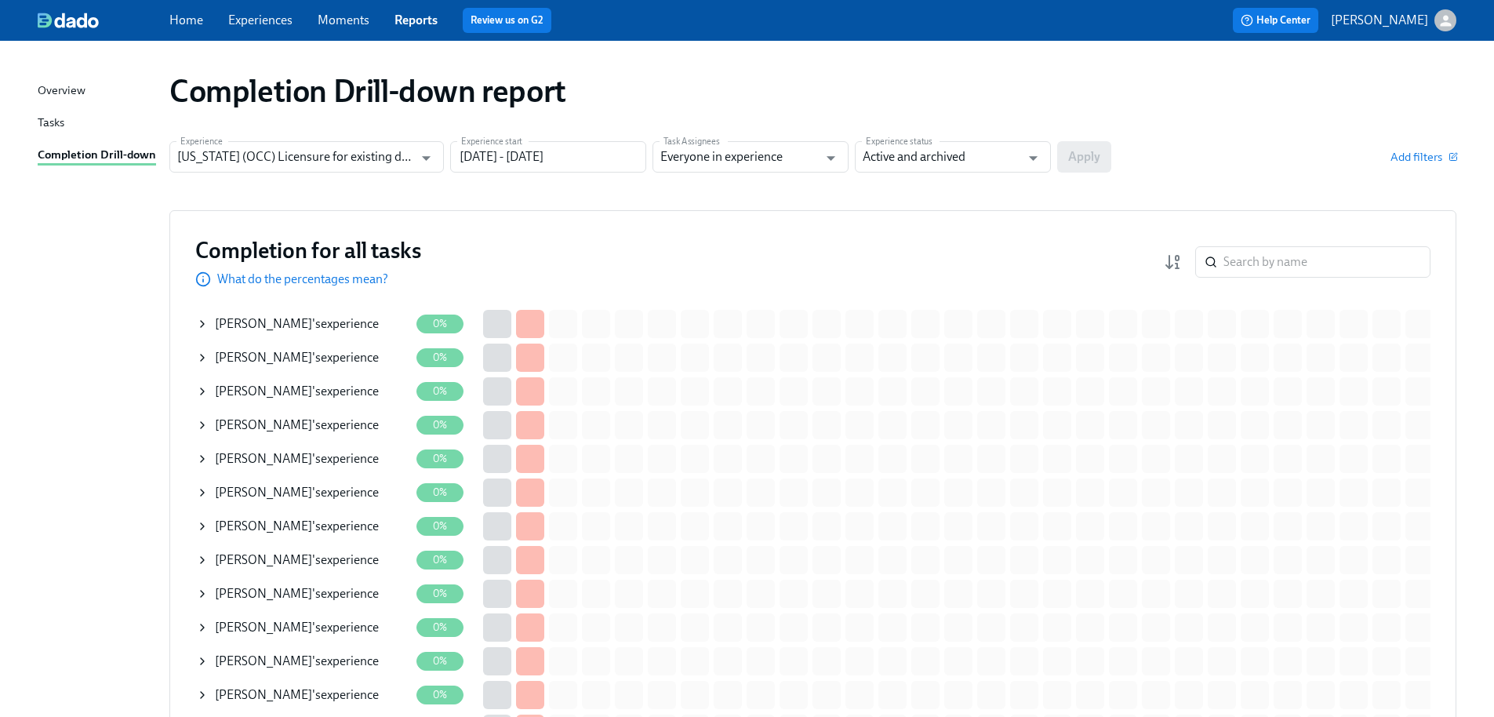
click at [1303, 279] on div "Completion for all tasks What do the percentages mean? ​" at bounding box center [812, 262] width 1235 height 52
click at [1302, 267] on input "search" at bounding box center [1326, 261] width 207 height 31
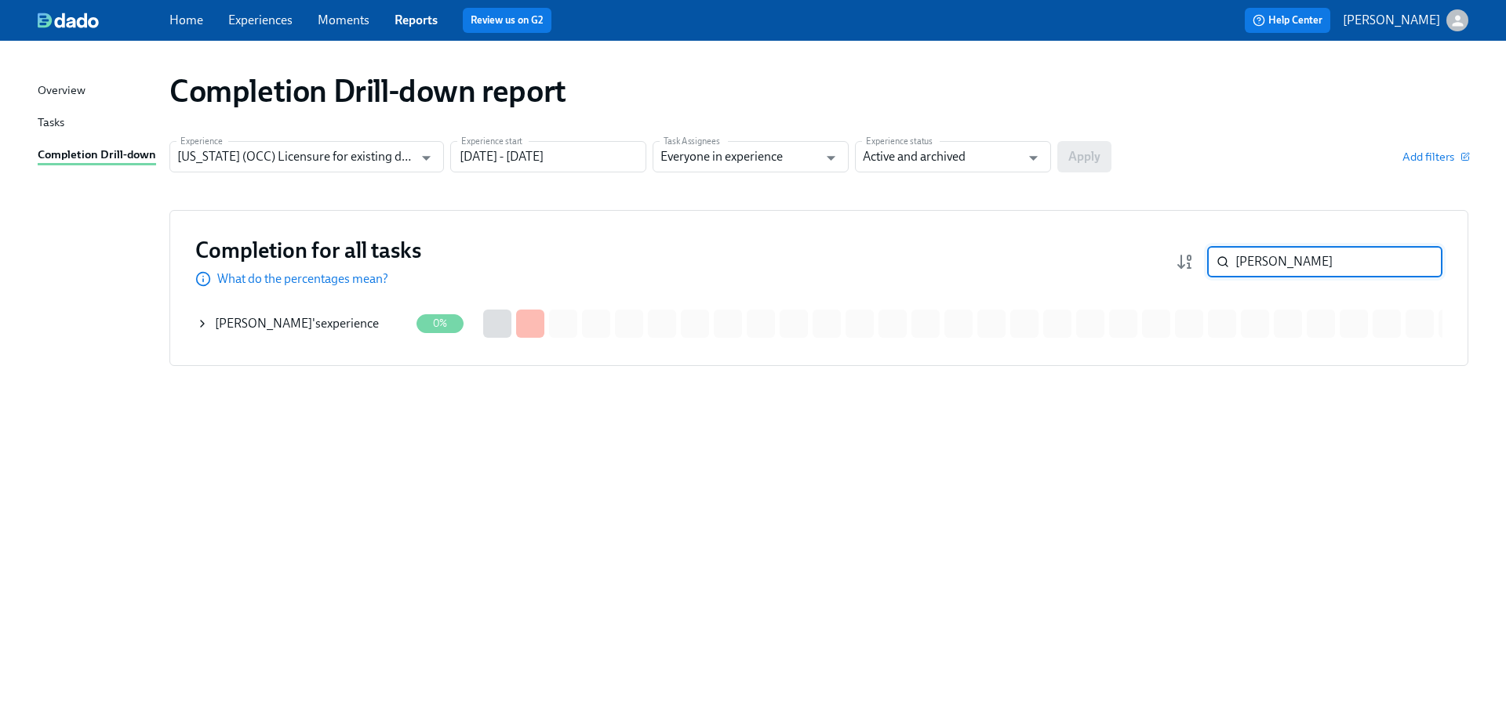
type input "[PERSON_NAME]"
click at [332, 318] on div "[PERSON_NAME] 's experience" at bounding box center [297, 323] width 164 height 17
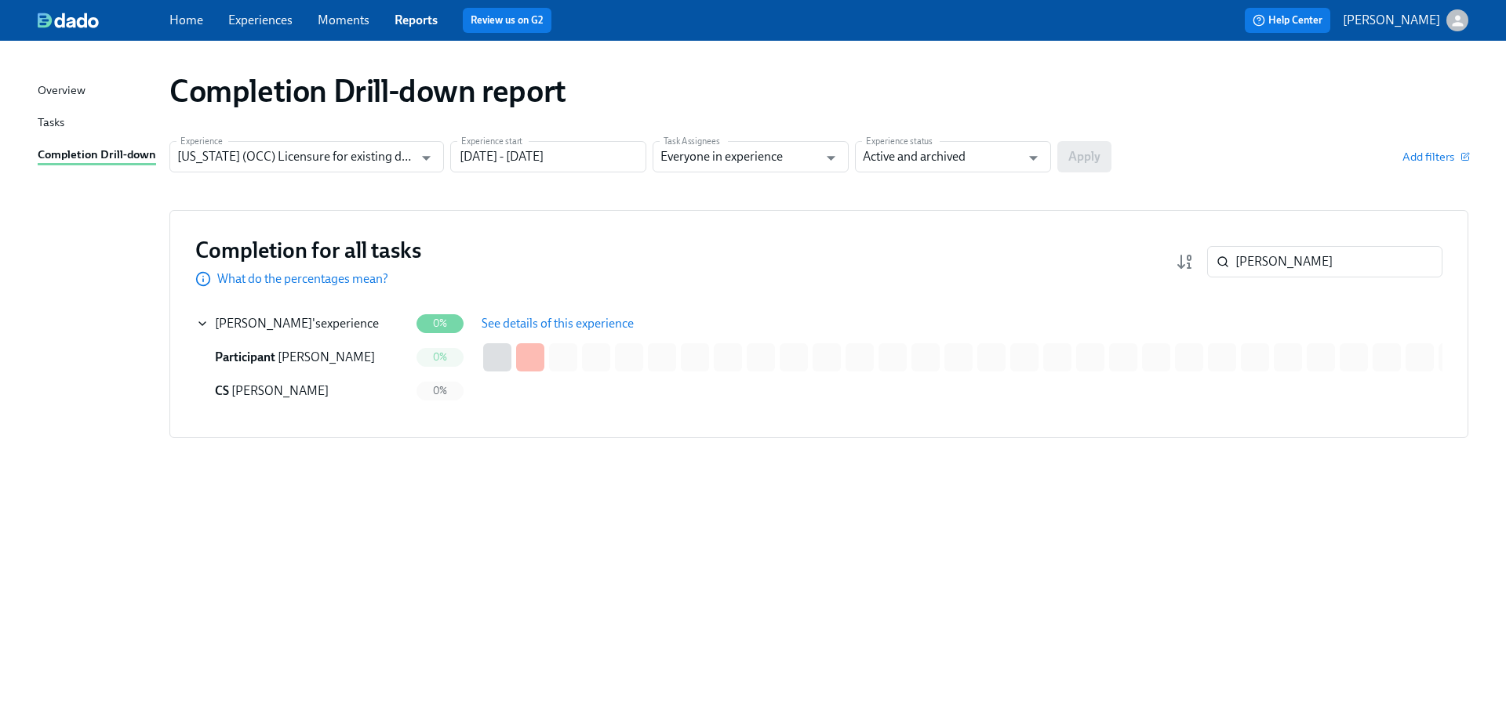
click at [520, 322] on span "See details of this experience" at bounding box center [557, 324] width 152 height 16
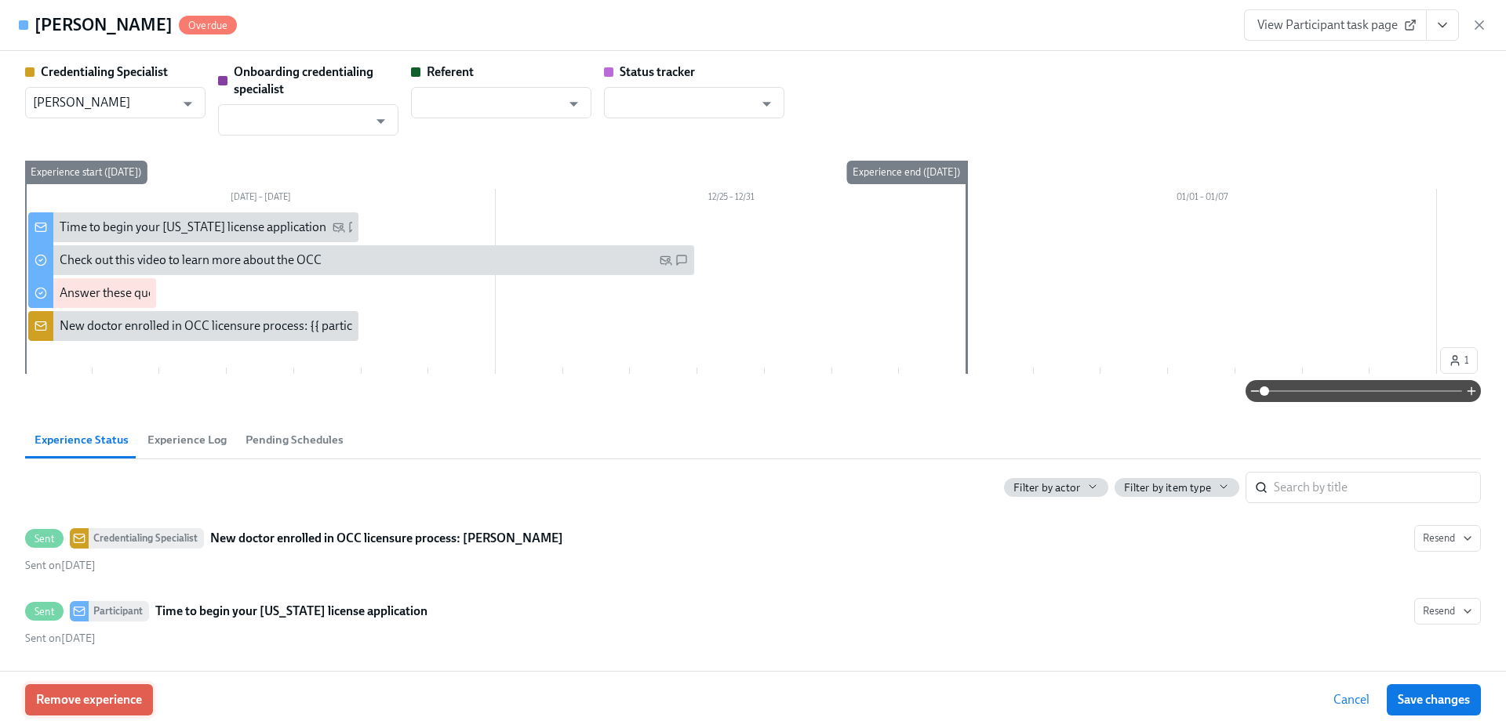
click at [130, 688] on button "Remove experience" at bounding box center [89, 700] width 128 height 31
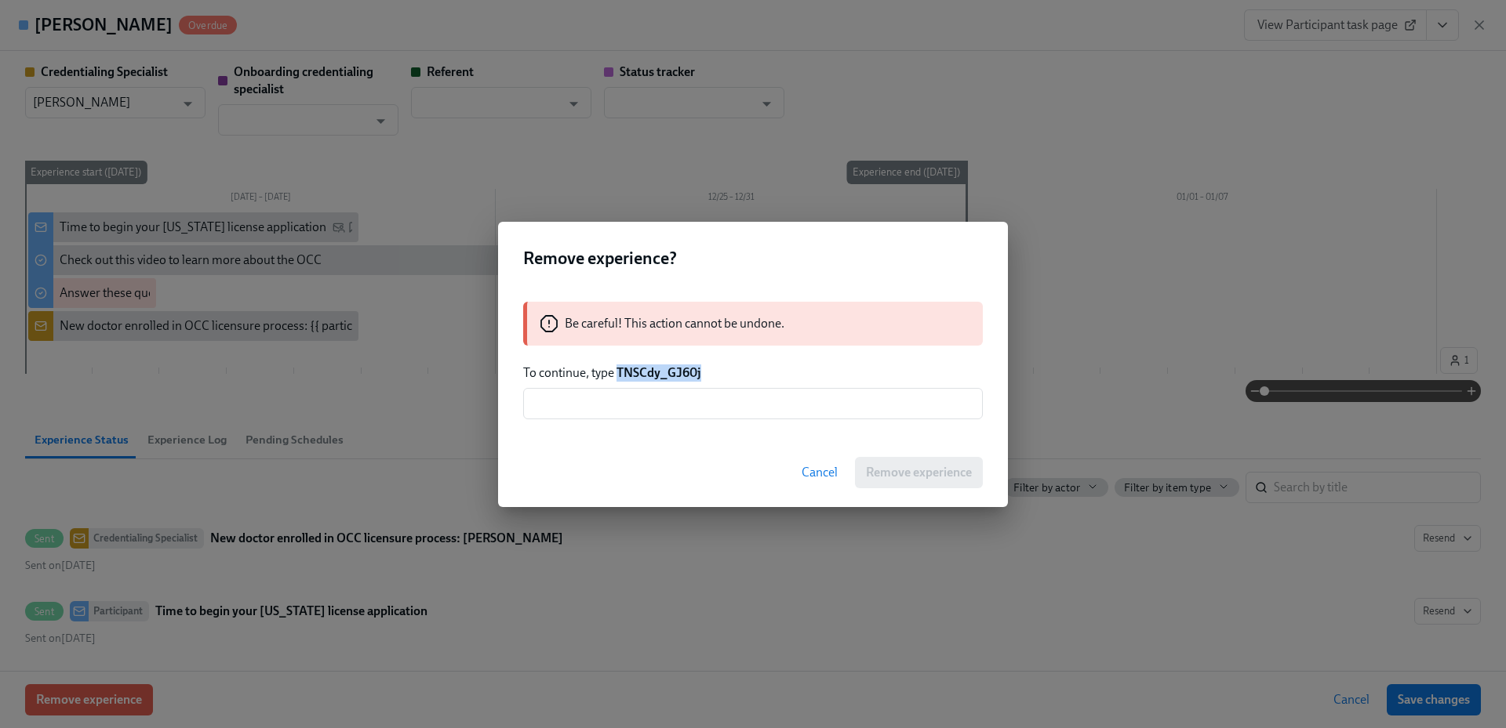
drag, startPoint x: 718, startPoint y: 368, endPoint x: 620, endPoint y: 376, distance: 98.3
click at [620, 376] on p "To continue, type TNSCdy_GJ60j" at bounding box center [753, 373] width 460 height 17
copy strong "TNSCdy_GJ60j"
click at [648, 405] on input "text" at bounding box center [753, 403] width 460 height 31
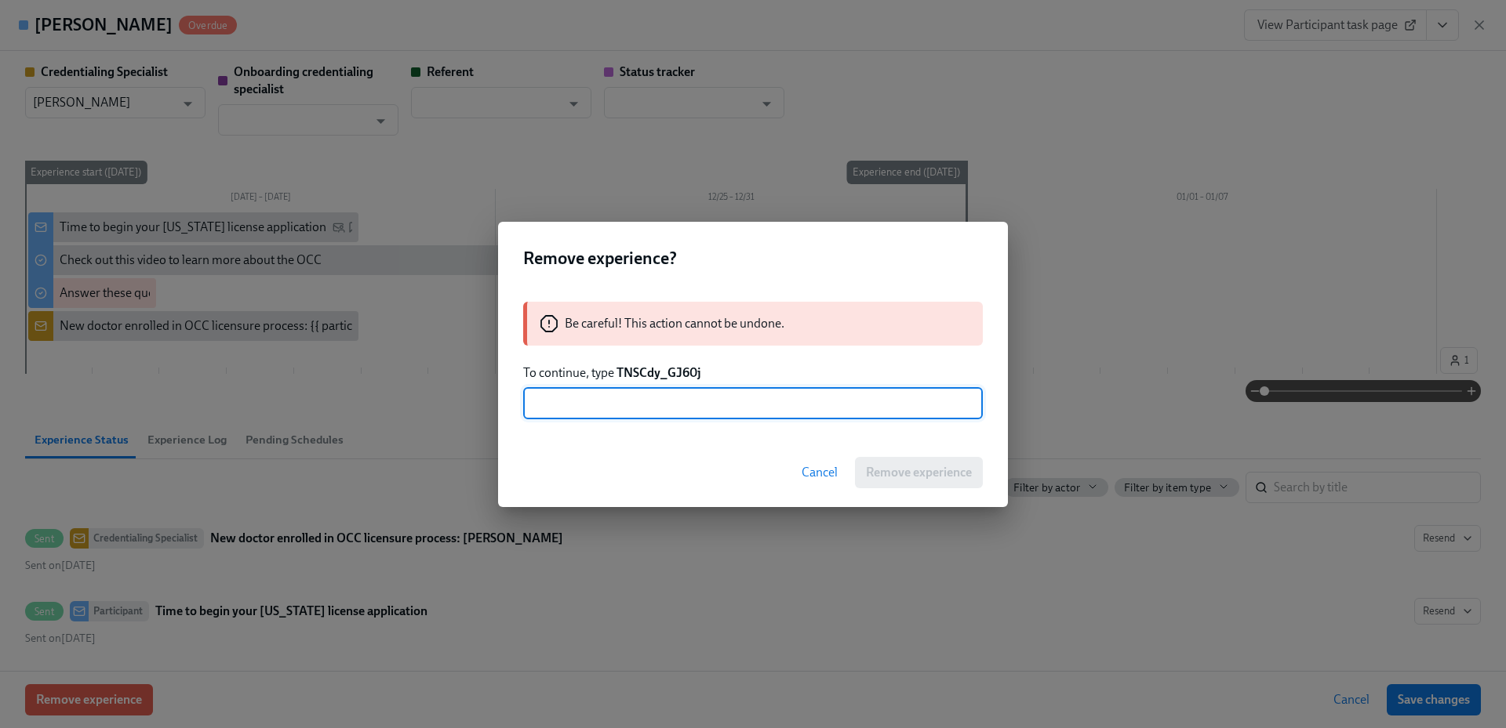
paste input "TNSCdy_GJ60j"
type input "TNSCdy_GJ60j"
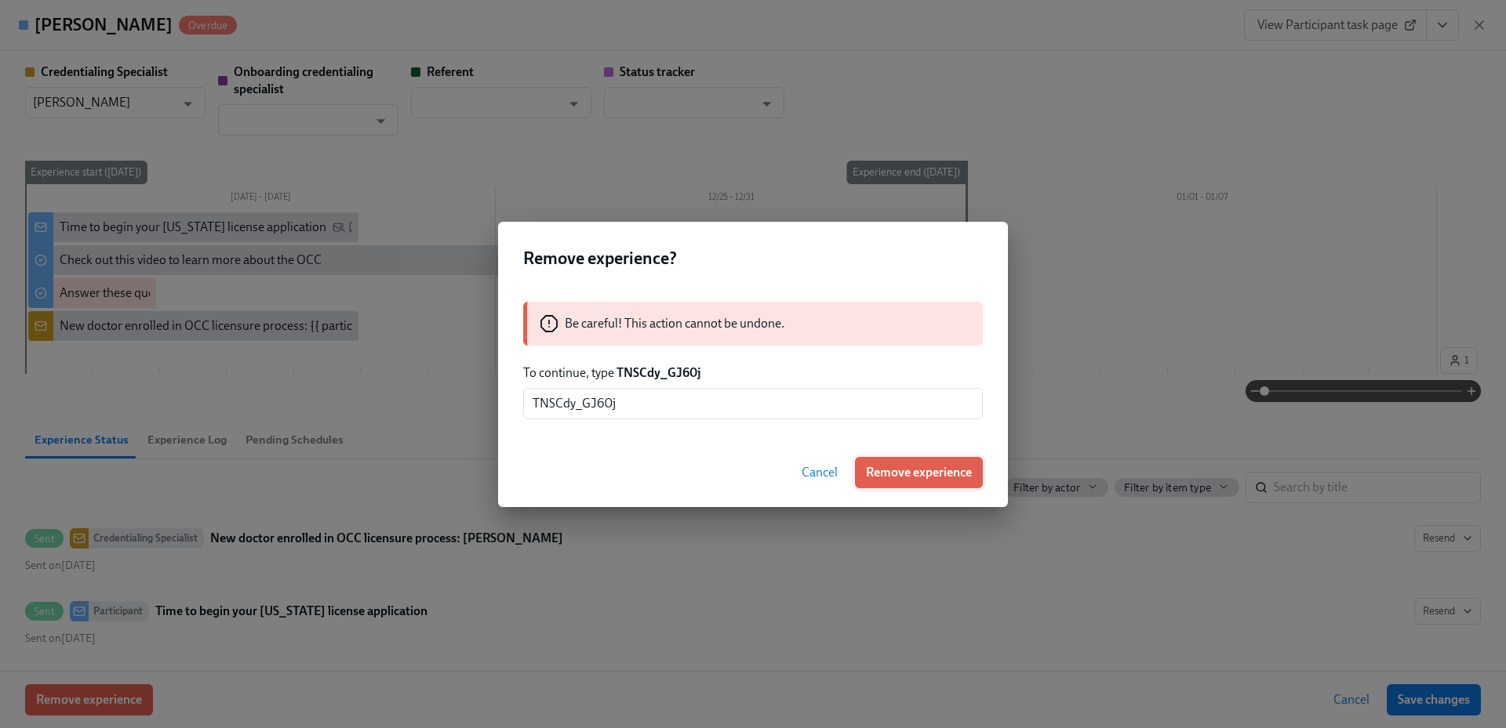
click at [940, 482] on button "Remove experience" at bounding box center [919, 472] width 128 height 31
